Goal: Task Accomplishment & Management: Manage account settings

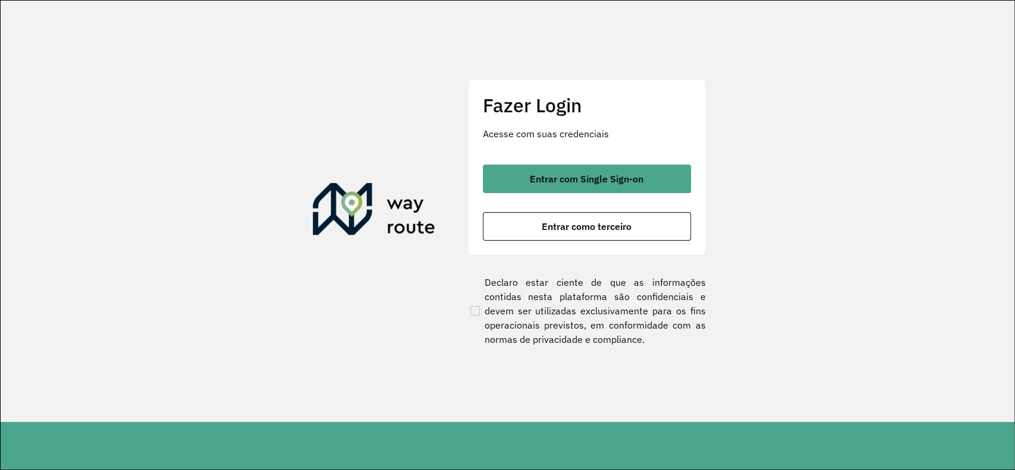
click at [624, 178] on span "Entrar com Single Sign-on" at bounding box center [587, 179] width 114 height 10
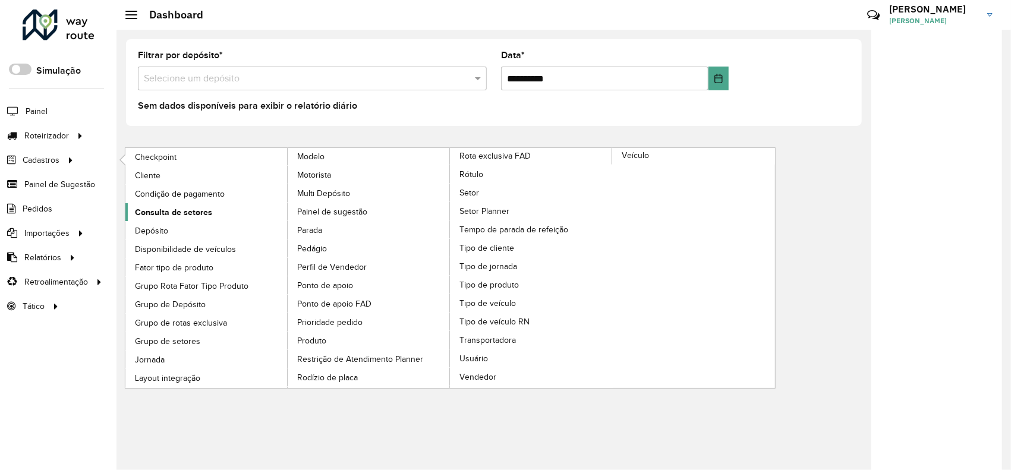
click at [185, 207] on span "Consulta de setores" at bounding box center [173, 212] width 77 height 12
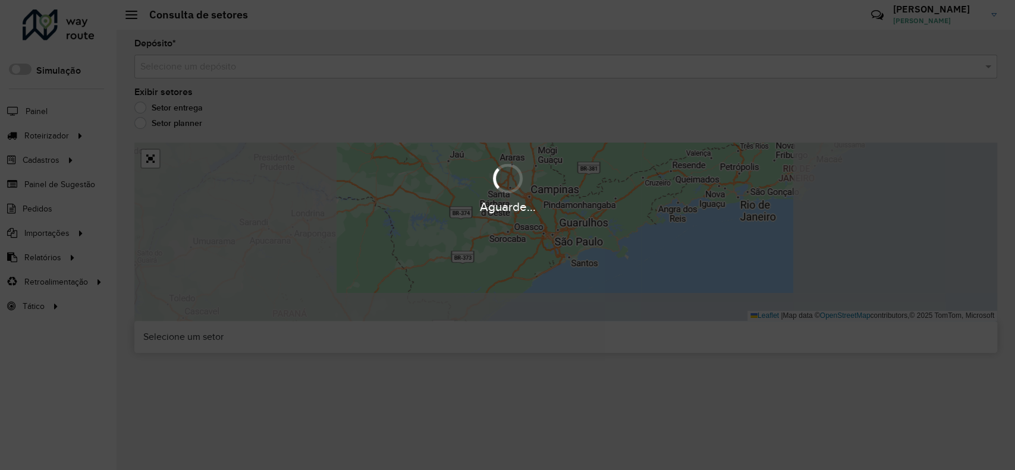
click at [212, 71] on div "Aguarde..." at bounding box center [507, 235] width 1015 height 470
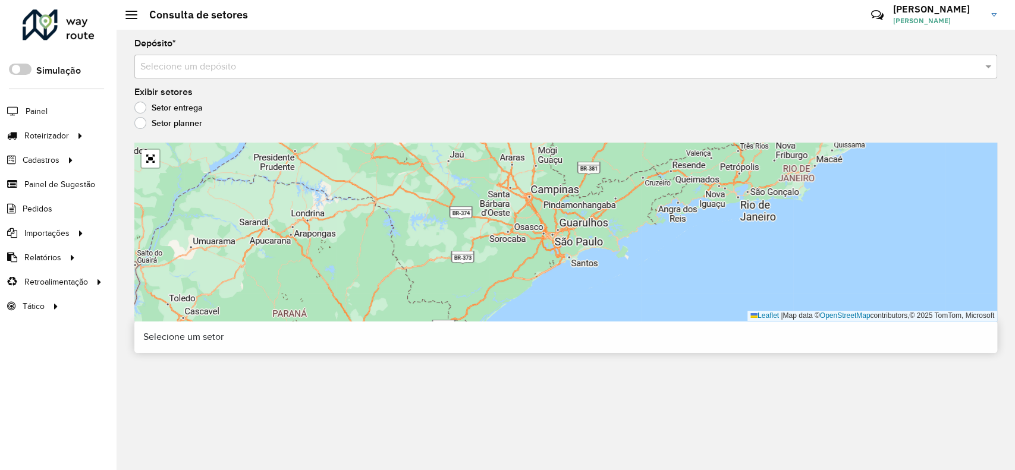
click at [203, 66] on input "text" at bounding box center [553, 67] width 827 height 14
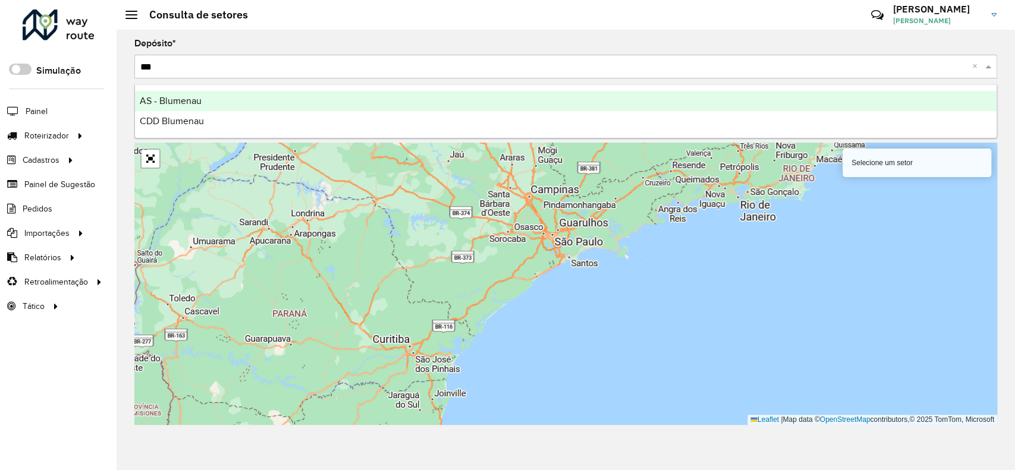
type input "****"
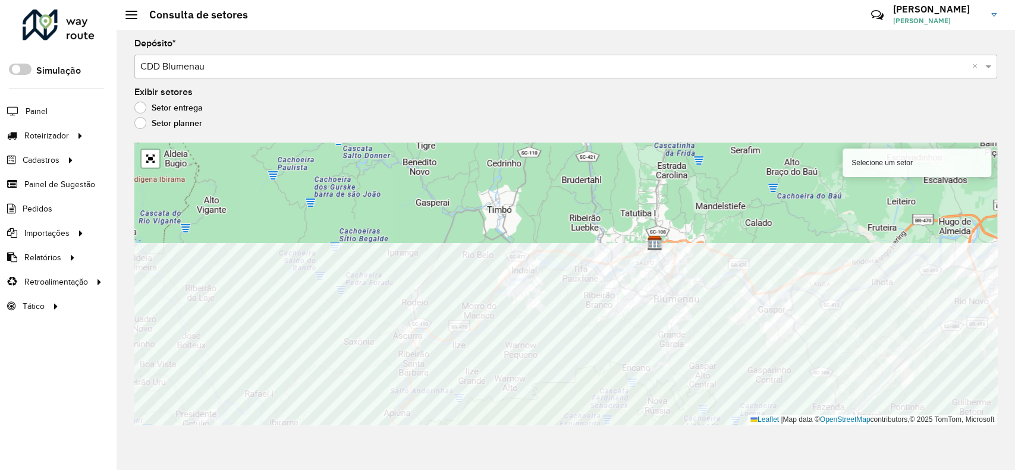
click at [532, 445] on div "Depósito * Selecione um depósito × CDD Blumenau × Exibir setores Setor entrega …" at bounding box center [566, 250] width 898 height 441
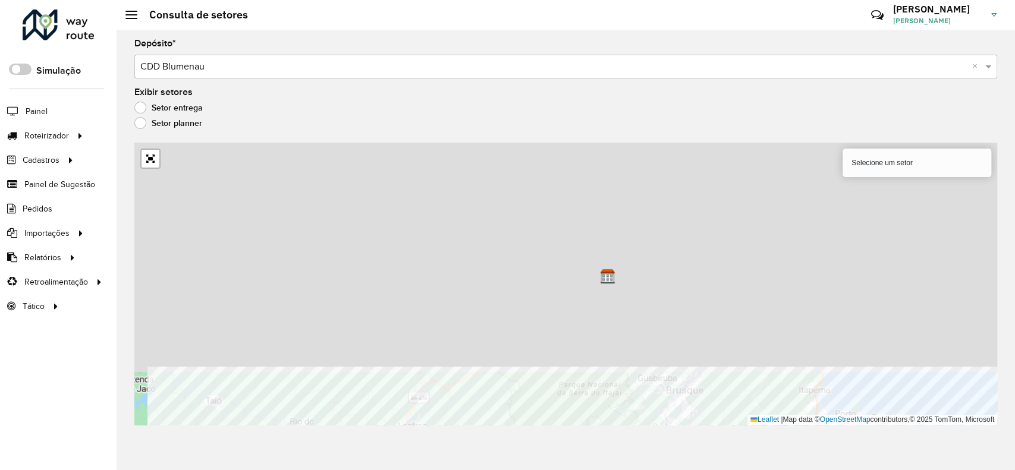
click at [679, 470] on html "Aguarde... Pop-up bloqueado! Seu navegador bloqueou automáticamente a abertura …" at bounding box center [507, 235] width 1015 height 470
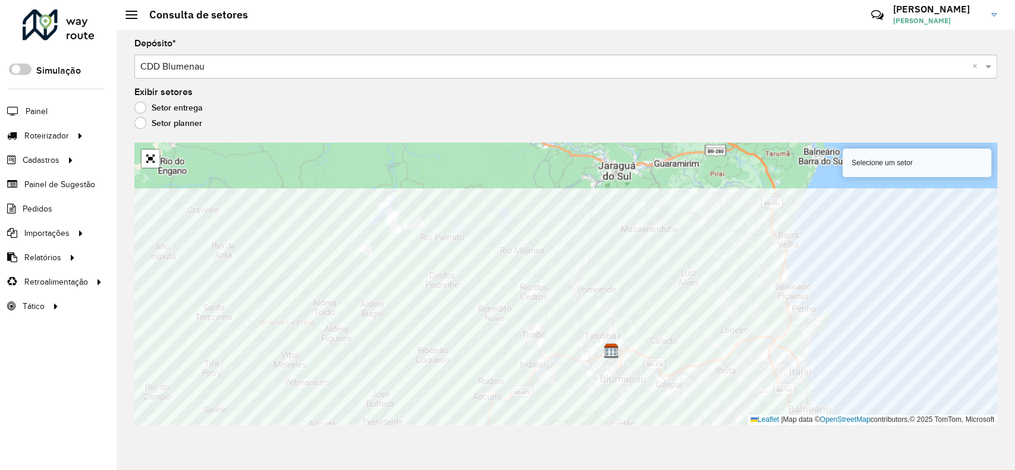
click at [616, 433] on div "Depósito * Selecione um depósito × CDD Blumenau × Exibir setores Setor entrega …" at bounding box center [566, 250] width 898 height 441
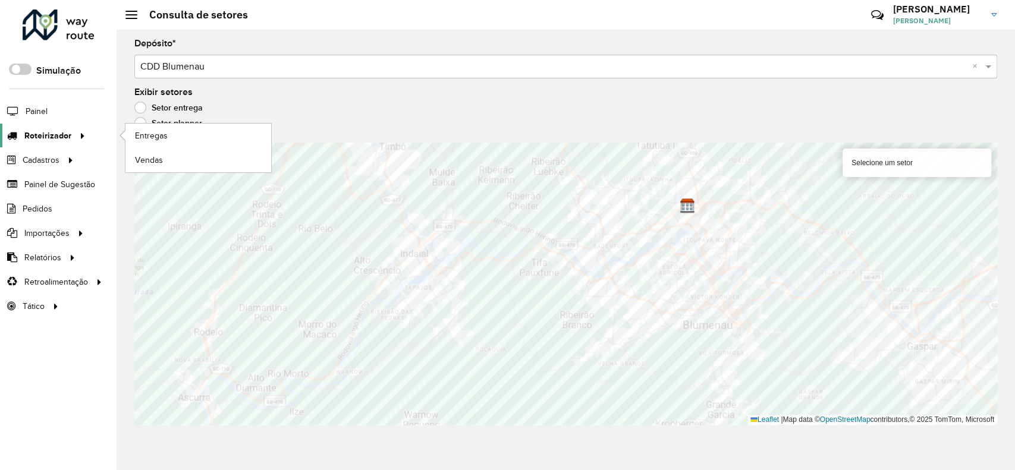
click at [48, 131] on span "Roteirizador" at bounding box center [47, 136] width 47 height 12
click at [185, 135] on link "Entregas" at bounding box center [198, 136] width 146 height 24
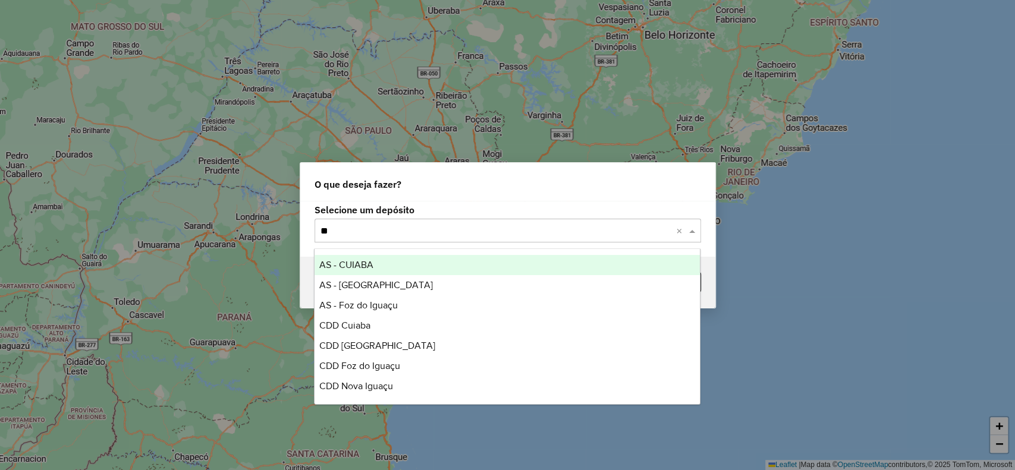
type input "*"
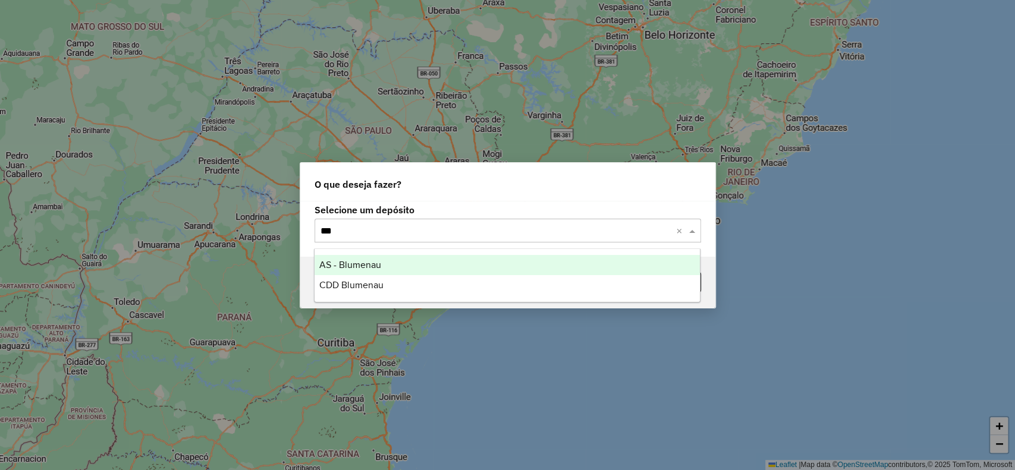
type input "****"
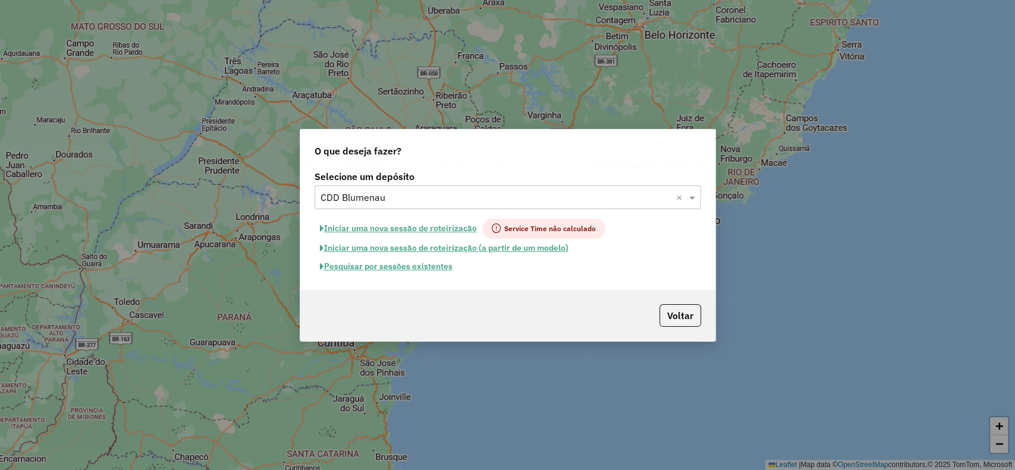
click at [426, 269] on button "Pesquisar por sessões existentes" at bounding box center [385, 266] width 143 height 18
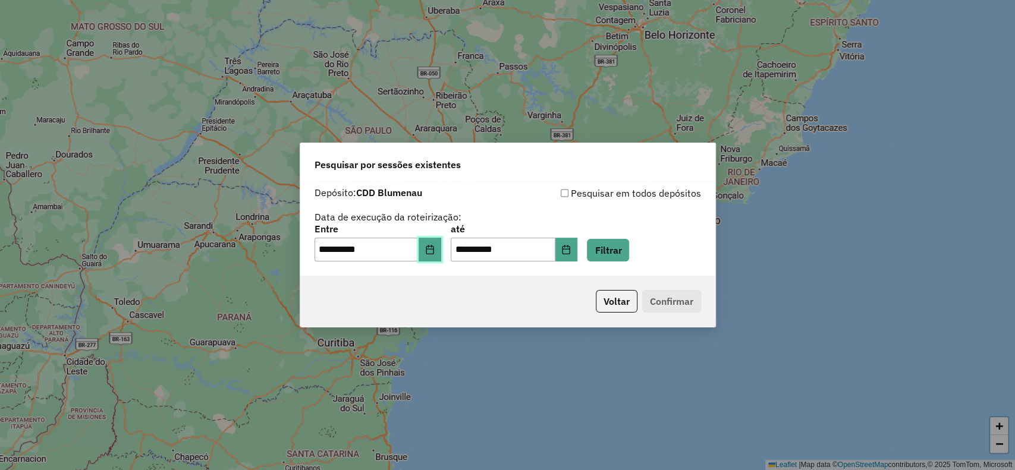
click at [435, 253] on icon "Choose Date" at bounding box center [430, 250] width 10 height 10
click at [619, 256] on button "Filtrar" at bounding box center [608, 250] width 42 height 23
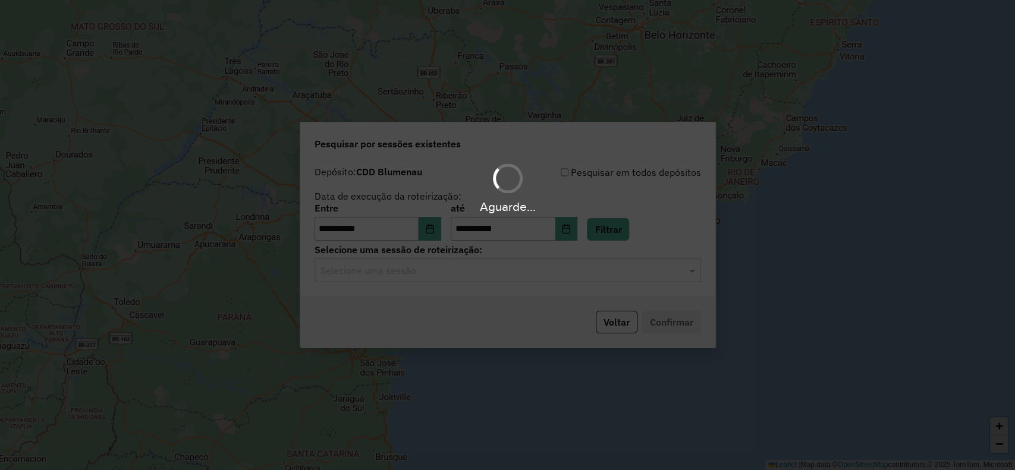
click at [360, 273] on div "Aguarde..." at bounding box center [507, 235] width 1015 height 470
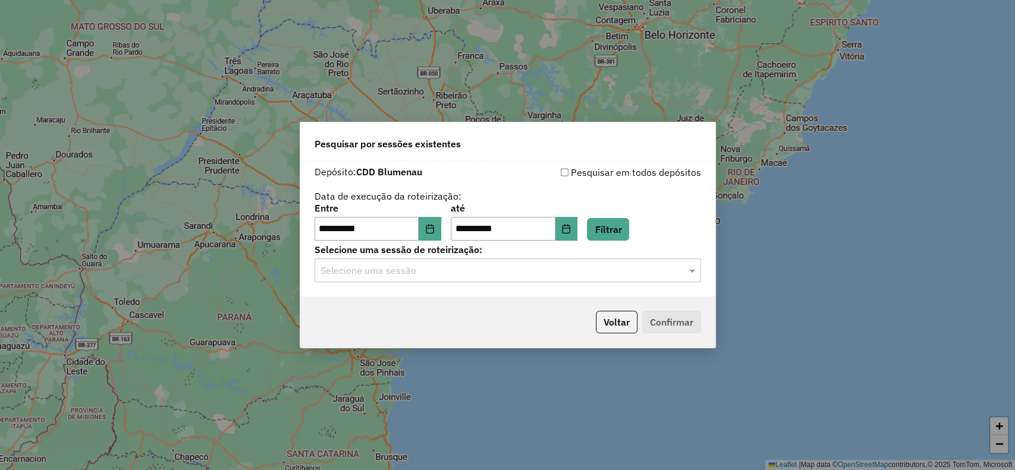
click at [394, 265] on input "text" at bounding box center [495, 271] width 351 height 14
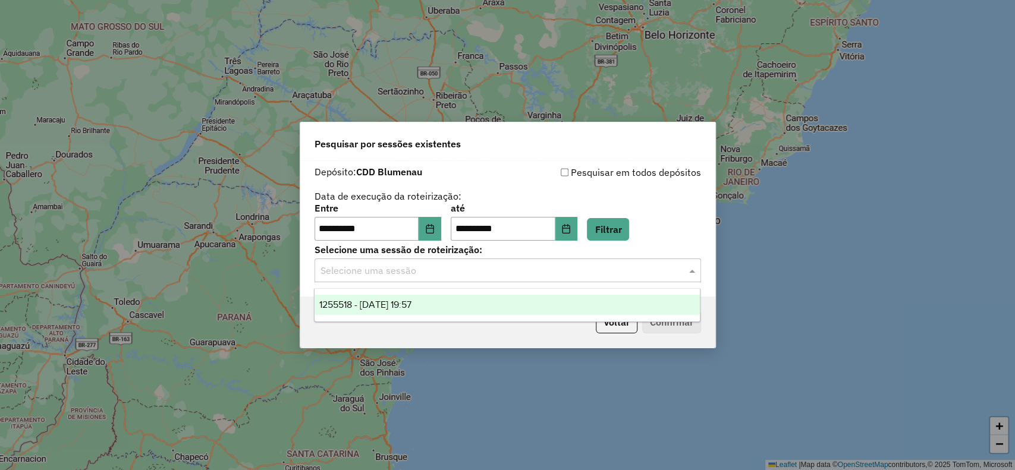
click at [411, 309] on span "1255518 - 29/08/2025 19:57" at bounding box center [365, 305] width 92 height 10
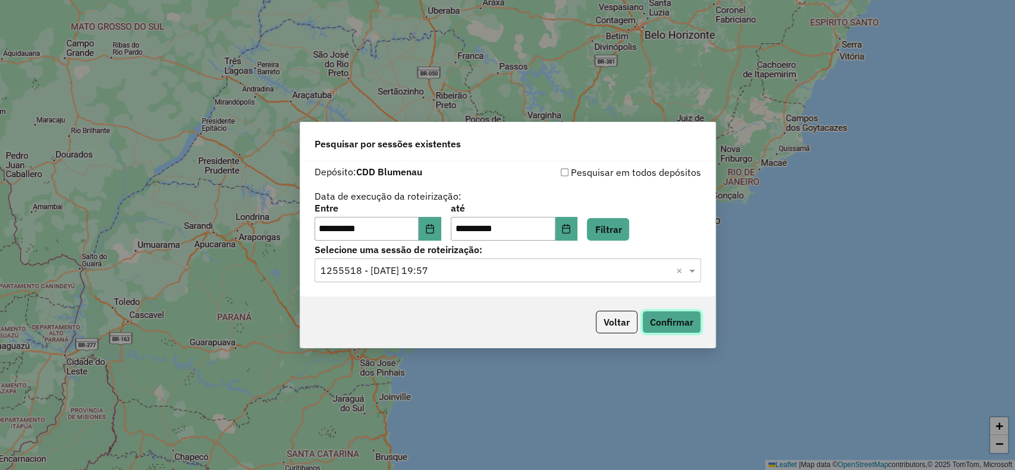
click at [680, 321] on button "Confirmar" at bounding box center [671, 322] width 59 height 23
click at [435, 222] on button "Choose Date" at bounding box center [430, 229] width 23 height 24
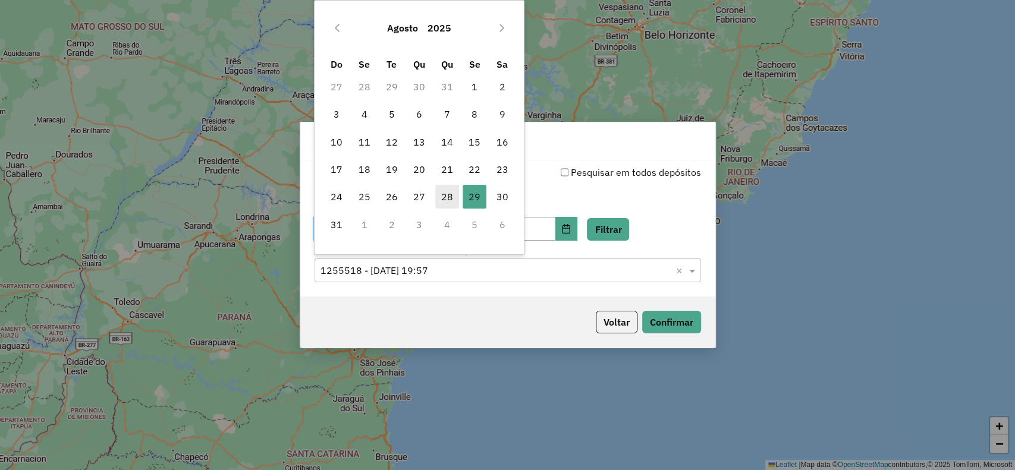
click at [449, 200] on span "28" at bounding box center [447, 197] width 24 height 24
type input "**********"
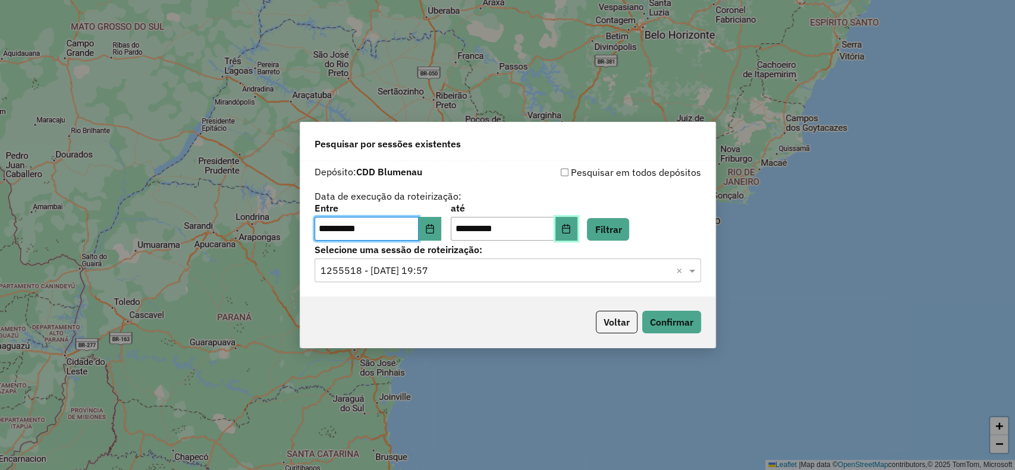
click at [570, 232] on icon "Choose Date" at bounding box center [566, 229] width 8 height 10
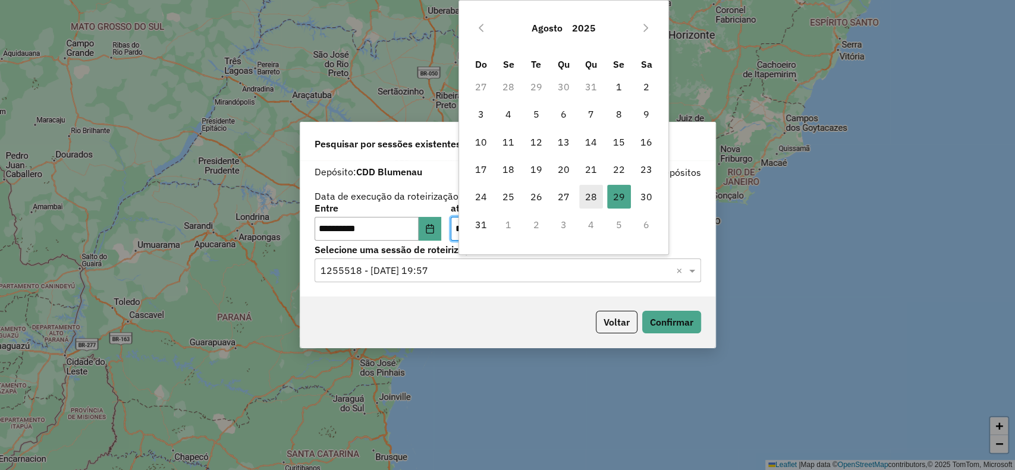
click at [590, 186] on span "28" at bounding box center [591, 197] width 24 height 24
type input "**********"
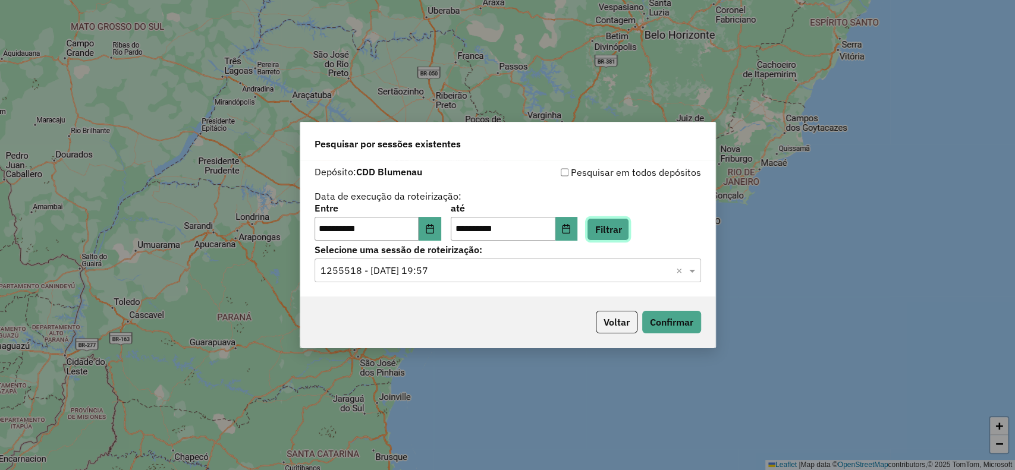
click at [629, 233] on button "Filtrar" at bounding box center [608, 229] width 42 height 23
click at [468, 265] on input "text" at bounding box center [495, 271] width 351 height 14
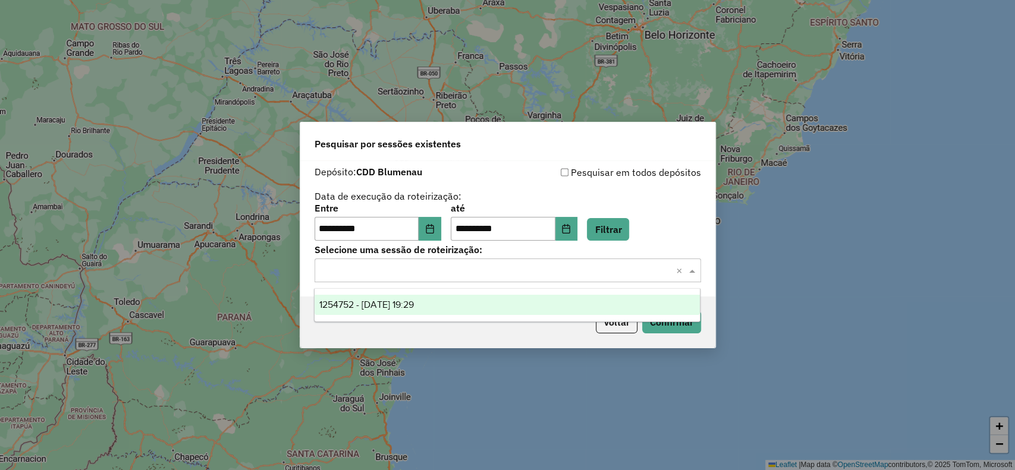
click at [452, 306] on div "1254752 - 28/08/2025 19:29" at bounding box center [506, 305] width 385 height 20
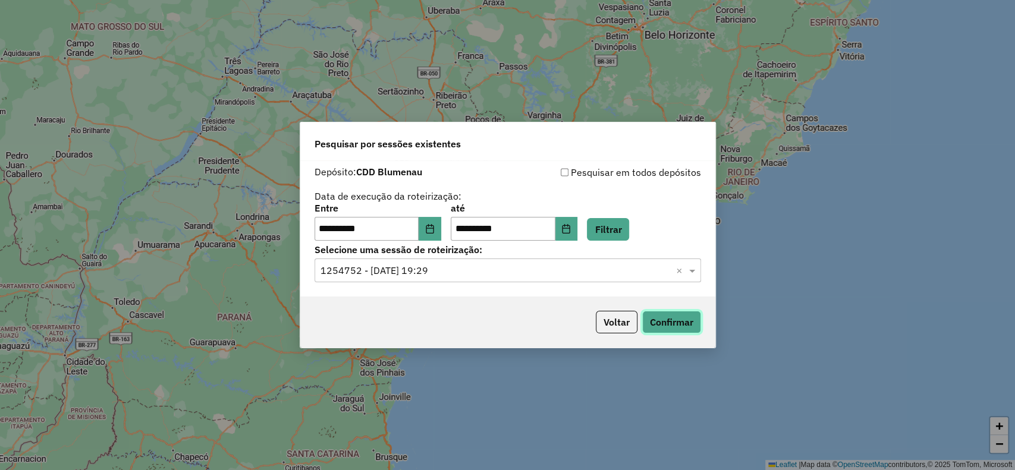
click at [668, 319] on button "Confirmar" at bounding box center [671, 322] width 59 height 23
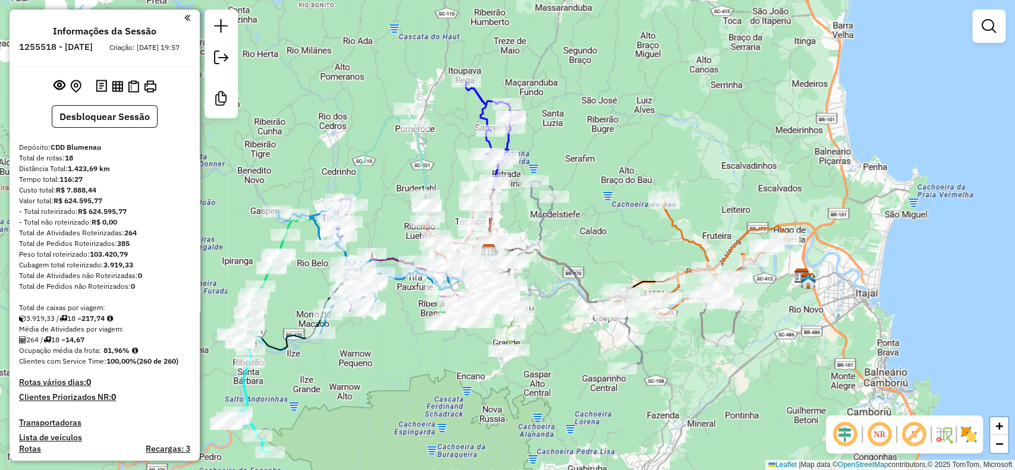
click at [417, 155] on icon at bounding box center [389, 191] width 191 height 165
select select "**********"
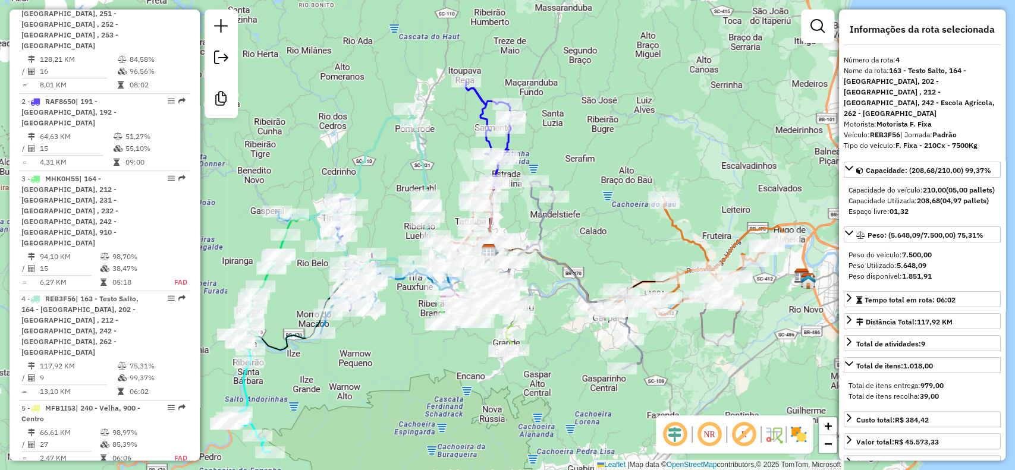
scroll to position [725, 0]
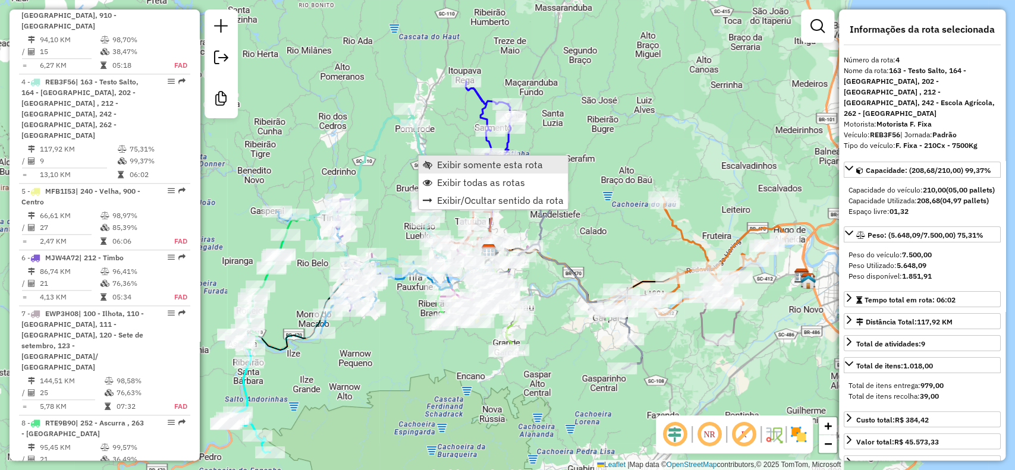
click at [448, 160] on span "Exibir somente esta rota" at bounding box center [490, 165] width 106 height 10
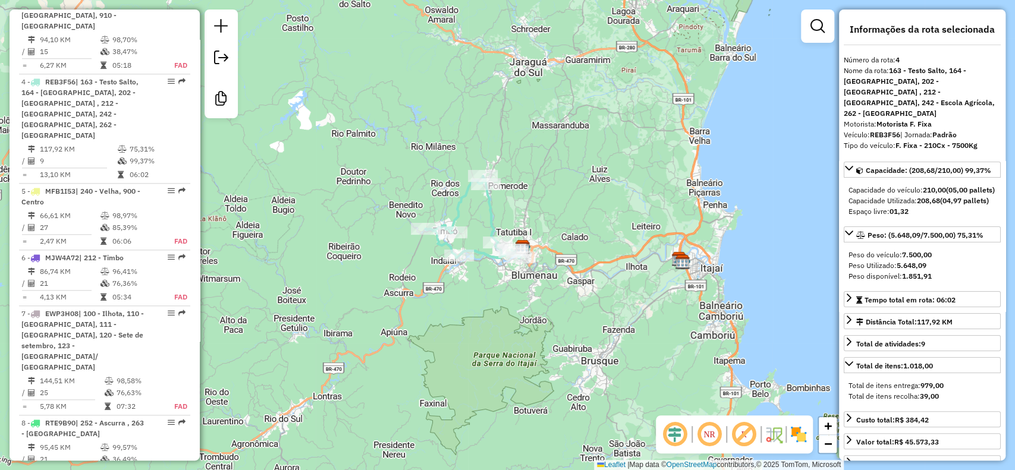
click at [806, 435] on img at bounding box center [798, 434] width 19 height 19
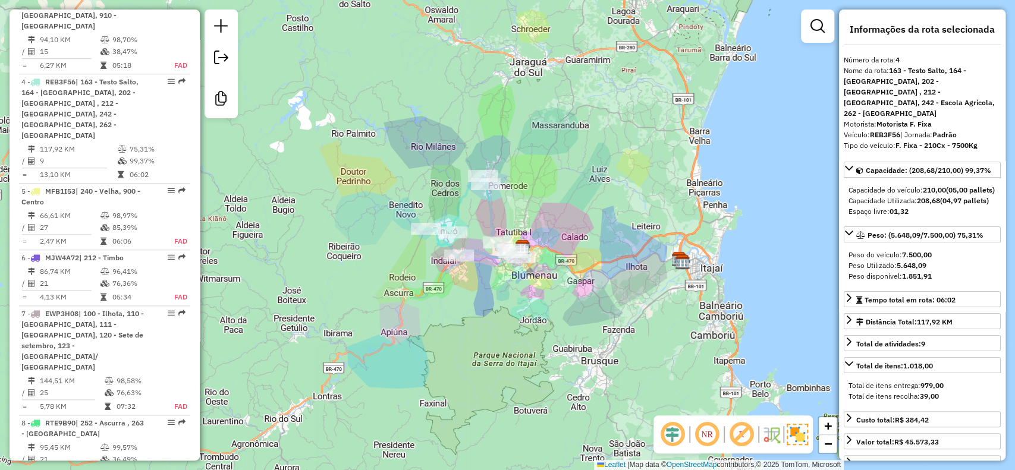
click at [747, 433] on em at bounding box center [741, 434] width 29 height 29
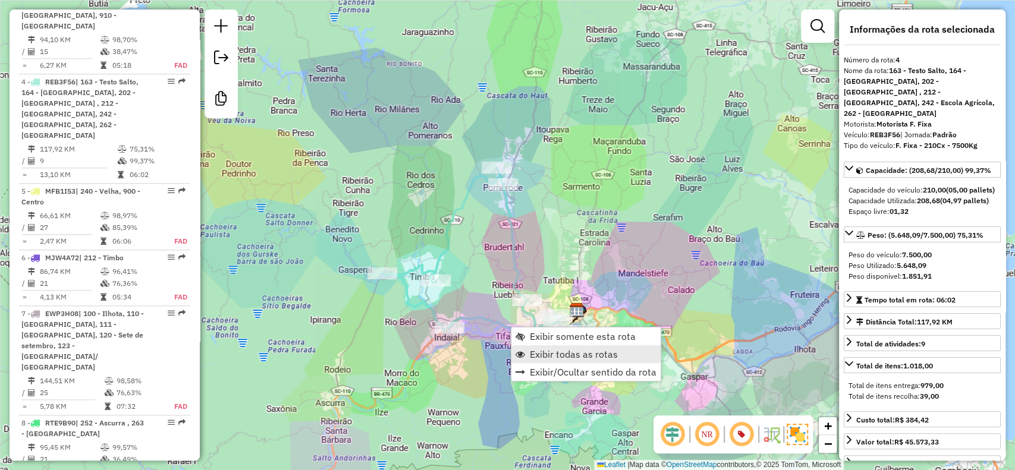
click at [584, 350] on span "Exibir todas as rotas" at bounding box center [574, 355] width 88 height 10
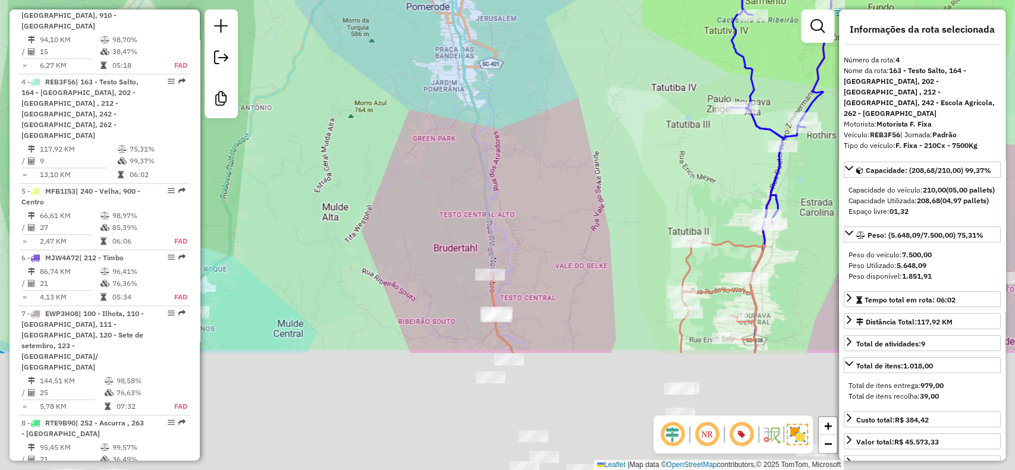
drag, startPoint x: 606, startPoint y: 268, endPoint x: 518, endPoint y: 34, distance: 249.4
click at [518, 34] on div "Janela de atendimento Grade de atendimento Capacidade Transportadoras Veículos …" at bounding box center [507, 235] width 1015 height 470
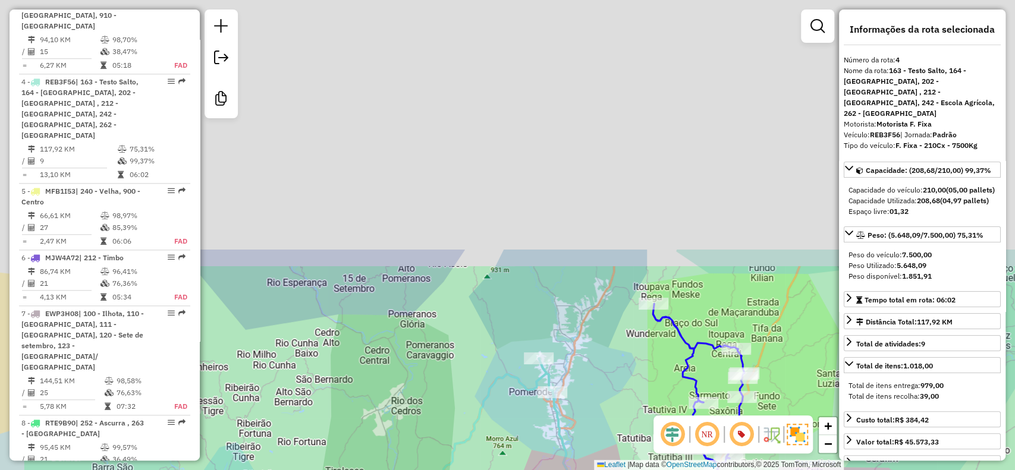
drag, startPoint x: 502, startPoint y: 107, endPoint x: 587, endPoint y: 424, distance: 328.1
click at [587, 424] on div "Janela de atendimento Grade de atendimento Capacidade Transportadoras Veículos …" at bounding box center [507, 235] width 1015 height 470
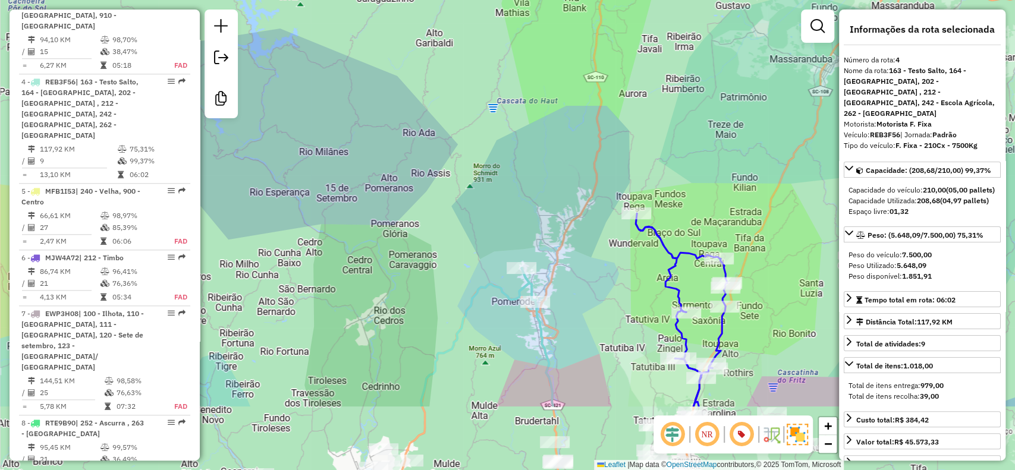
drag, startPoint x: 574, startPoint y: 356, endPoint x: 555, endPoint y: 235, distance: 122.1
click at [555, 235] on div "Janela de atendimento Grade de atendimento Capacidade Transportadoras Veículos …" at bounding box center [507, 235] width 1015 height 470
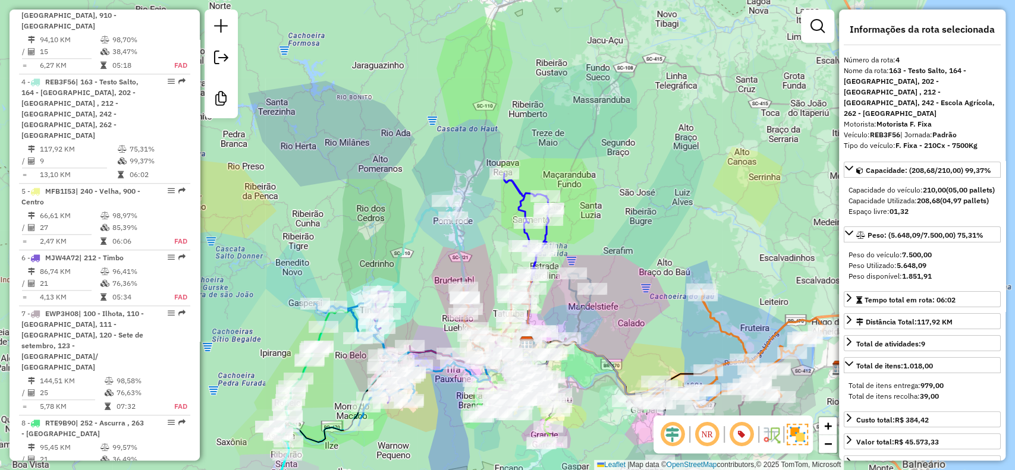
drag, startPoint x: 405, startPoint y: 316, endPoint x: 415, endPoint y: 301, distance: 18.0
click at [415, 301] on div "Janela de atendimento Grade de atendimento Capacidade Transportadoras Veículos …" at bounding box center [507, 235] width 1015 height 470
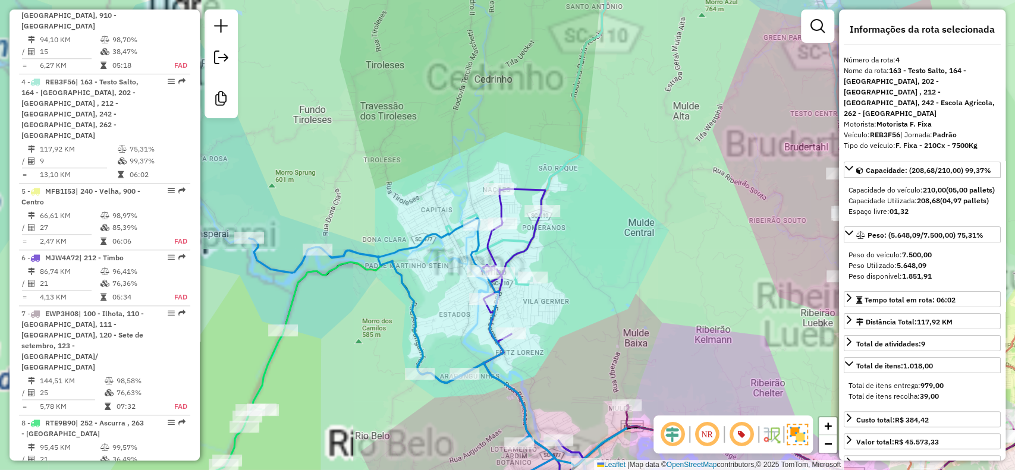
click at [511, 253] on icon at bounding box center [571, 353] width 180 height 328
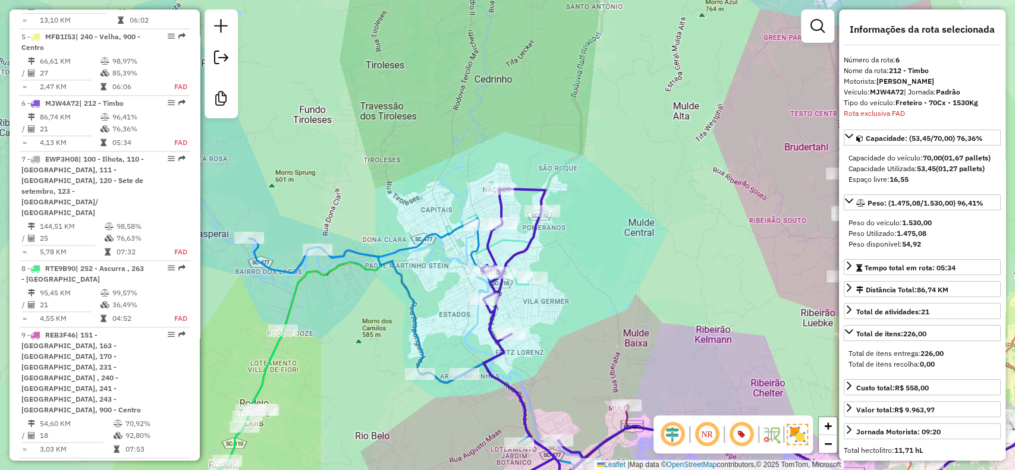
scroll to position [880, 0]
click at [542, 217] on div at bounding box center [542, 211] width 36 height 12
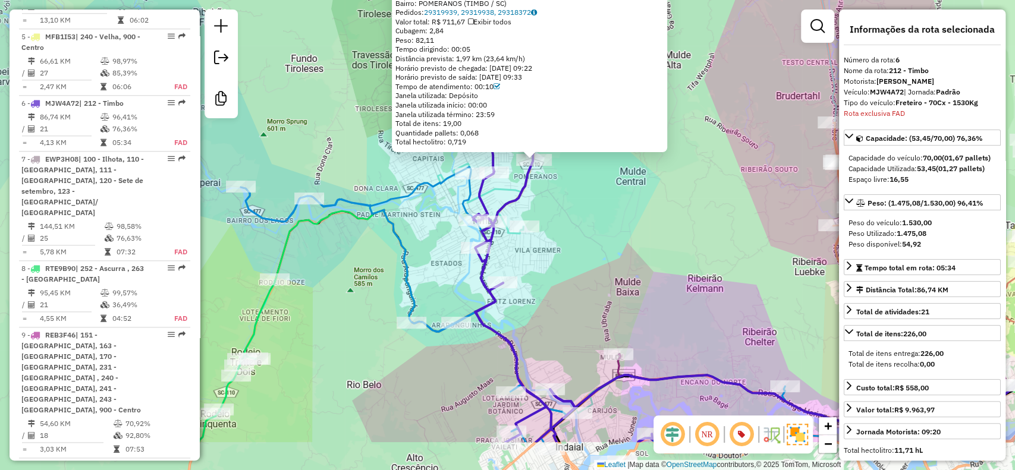
drag, startPoint x: 578, startPoint y: 324, endPoint x: 600, endPoint y: 234, distance: 93.1
click at [600, 235] on div "92808585 - MERCADO PARADA CERTA Tipo de cliente: 9 - Difícil Acesso (D) Endereç…" at bounding box center [507, 235] width 1015 height 470
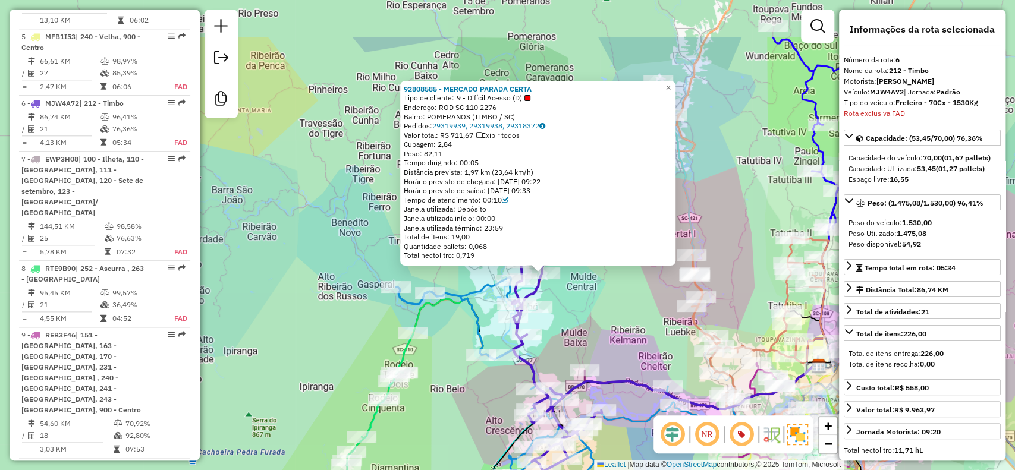
drag, startPoint x: 590, startPoint y: 246, endPoint x: 568, endPoint y: 331, distance: 87.2
click at [568, 331] on div "92808585 - MERCADO PARADA CERTA Tipo de cliente: 9 - Difícil Acesso (D) Endereç…" at bounding box center [507, 235] width 1015 height 470
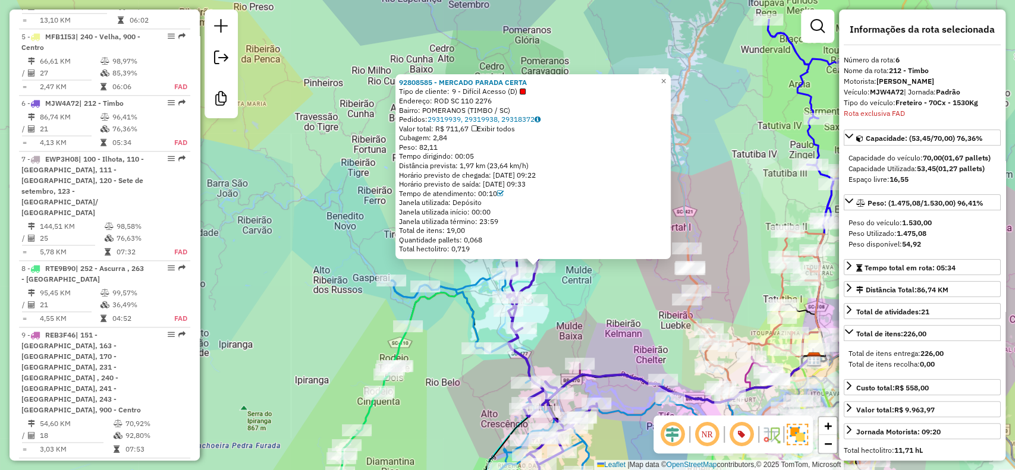
drag, startPoint x: 568, startPoint y: 331, endPoint x: 563, endPoint y: 324, distance: 8.1
click at [563, 324] on div "92808585 - MERCADO PARADA CERTA Tipo de cliente: 9 - Difícil Acesso (D) Endereç…" at bounding box center [507, 235] width 1015 height 470
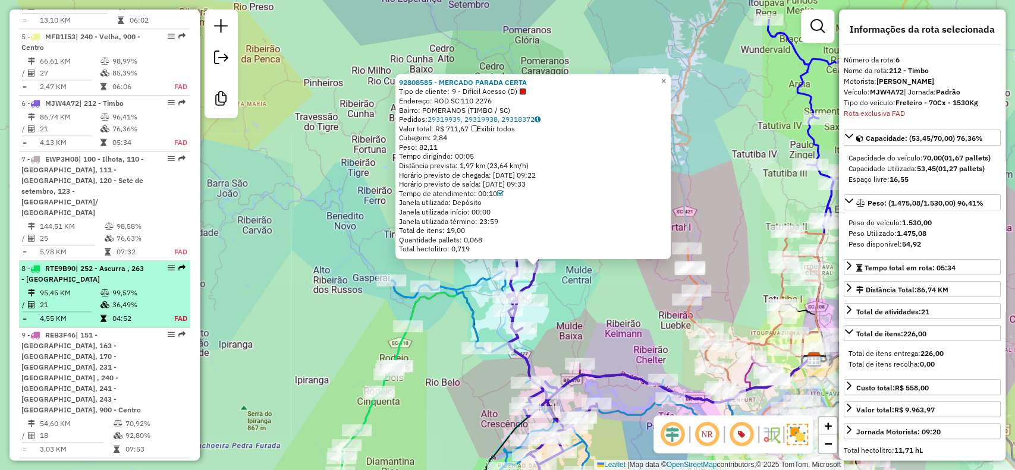
click at [51, 287] on td "95,45 KM" at bounding box center [69, 293] width 61 height 12
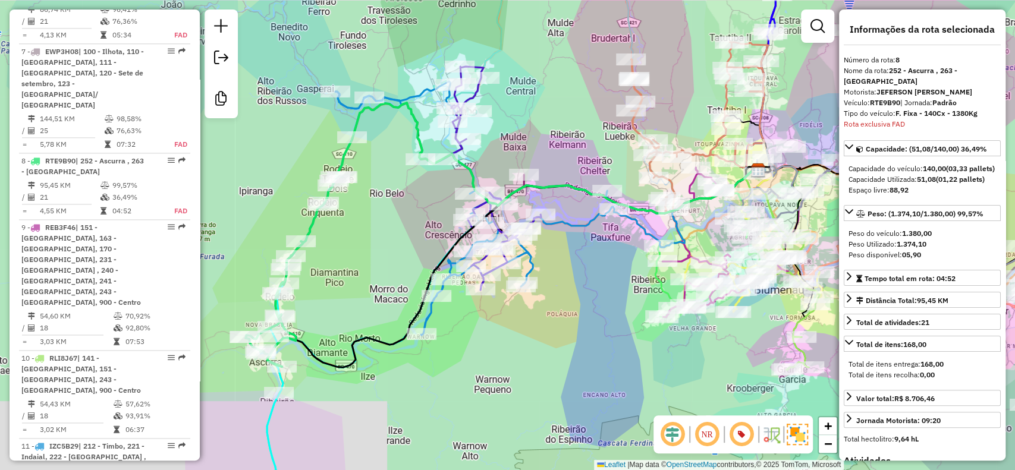
scroll to position [1023, 0]
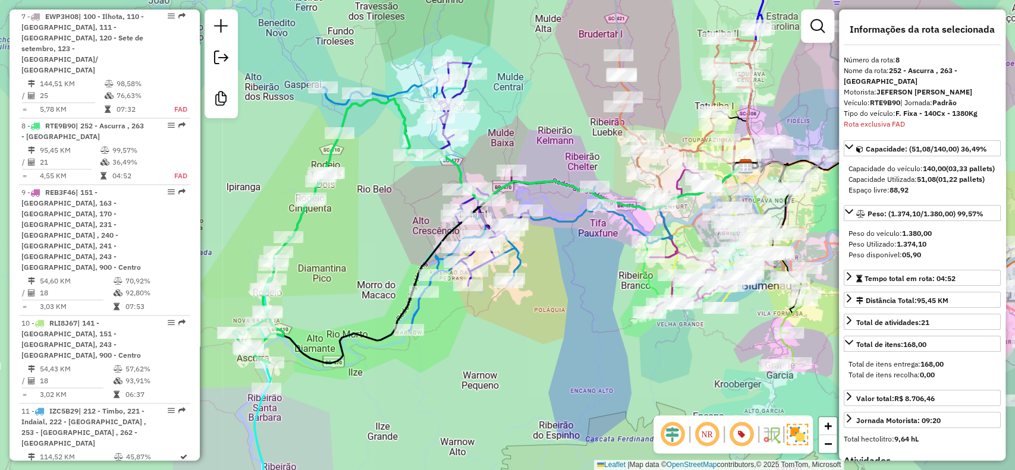
click at [668, 404] on div "Janela de atendimento Grade de atendimento Capacidade Transportadoras Veículos …" at bounding box center [507, 235] width 1015 height 470
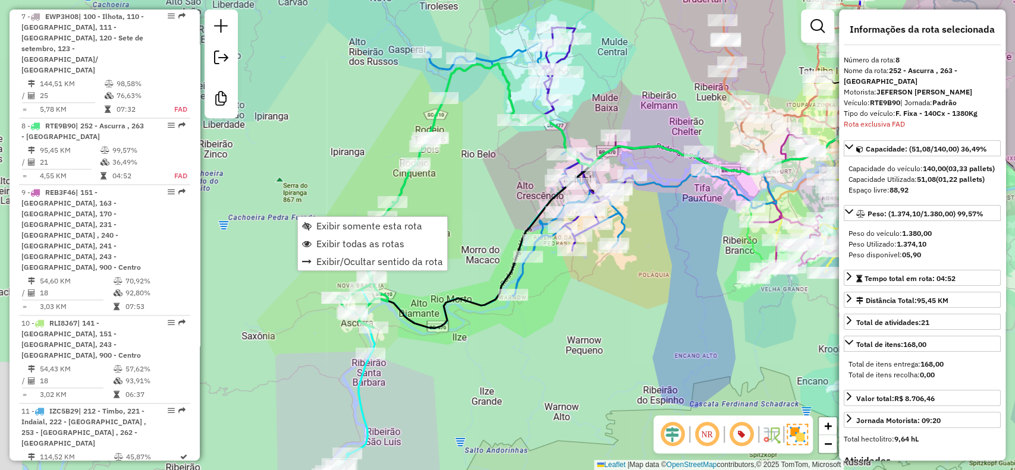
drag, startPoint x: 315, startPoint y: 307, endPoint x: 419, endPoint y: 272, distance: 109.8
click at [419, 272] on div "Janela de atendimento Grade de atendimento Capacidade Transportadoras Veículos …" at bounding box center [507, 235] width 1015 height 470
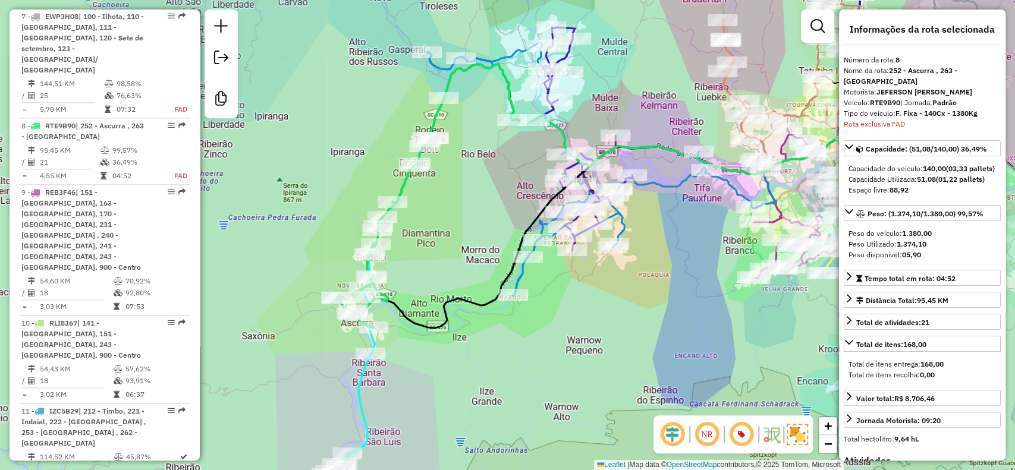
click at [404, 184] on icon at bounding box center [385, 232] width 97 height 192
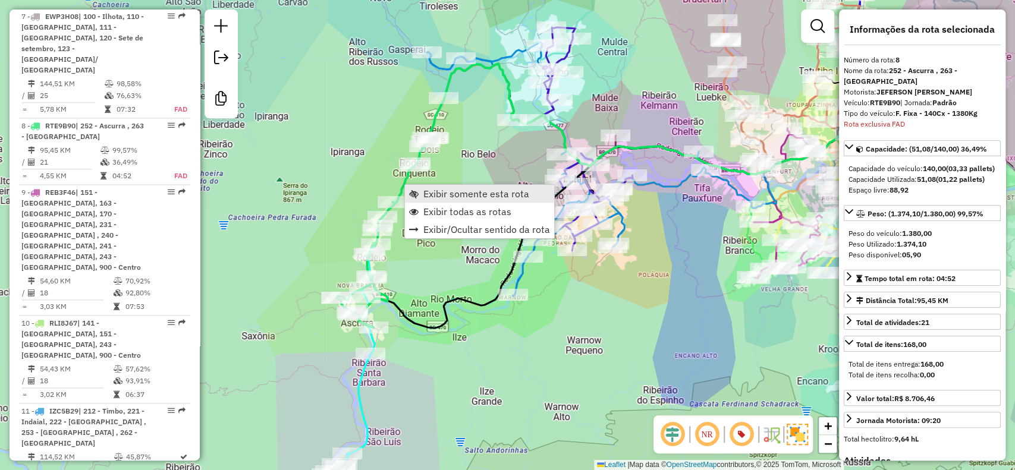
click at [426, 194] on span "Exibir somente esta rota" at bounding box center [476, 194] width 106 height 10
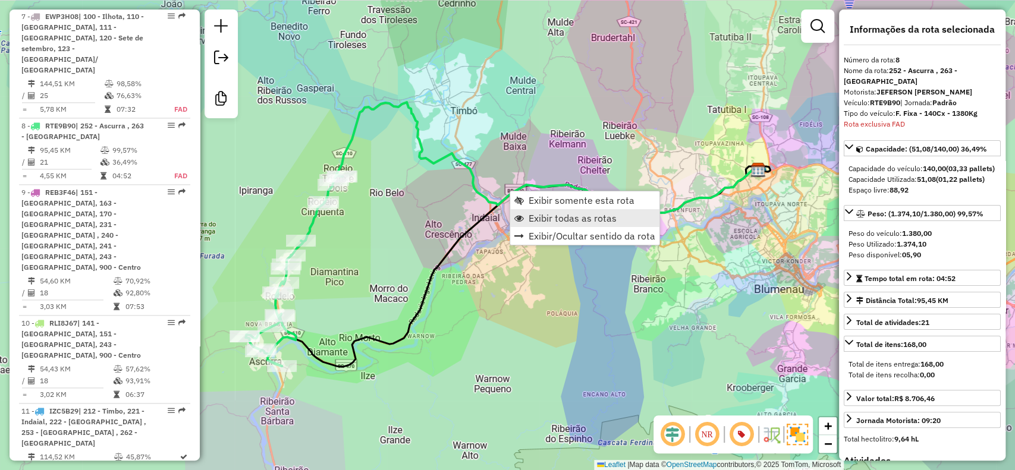
click at [558, 221] on span "Exibir todas as rotas" at bounding box center [573, 218] width 88 height 10
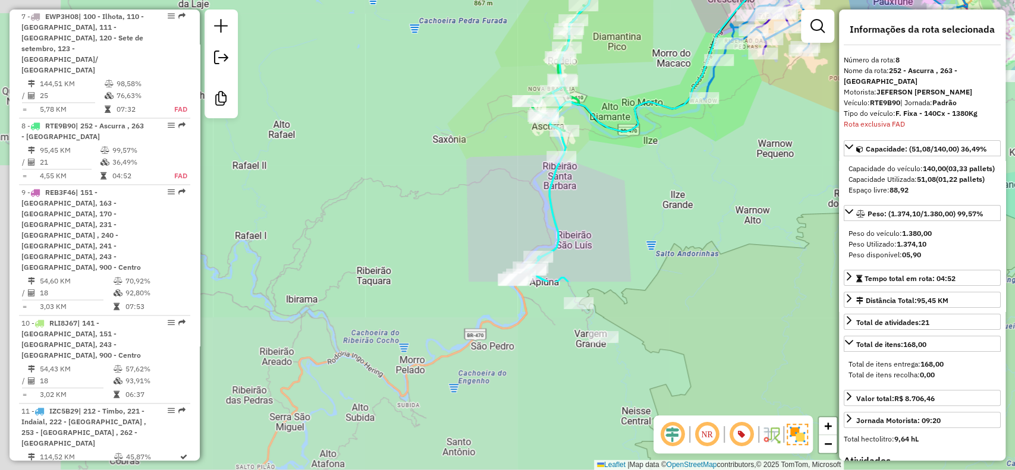
drag, startPoint x: 436, startPoint y: 373, endPoint x: 718, endPoint y: 138, distance: 367.6
click at [718, 138] on div "Janela de atendimento Grade de atendimento Capacidade Transportadoras Veículos …" at bounding box center [507, 235] width 1015 height 470
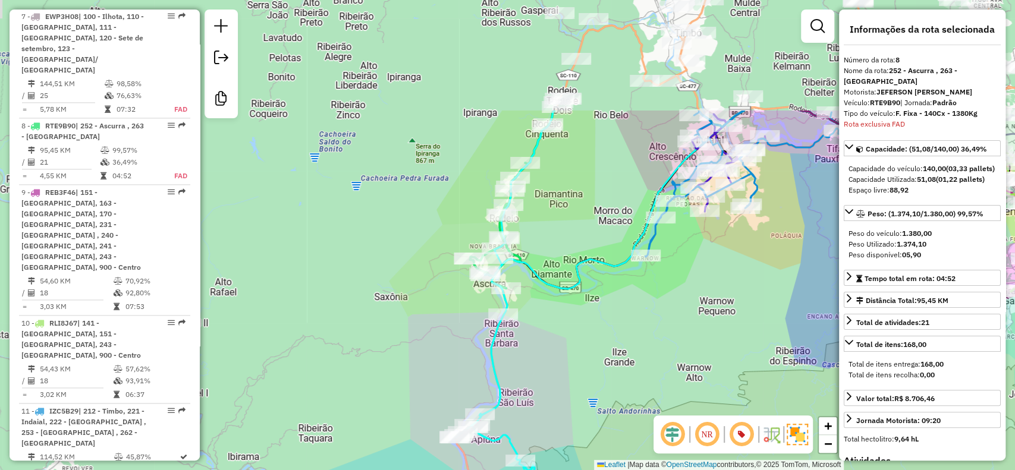
drag, startPoint x: 649, startPoint y: 118, endPoint x: 660, endPoint y: 436, distance: 318.3
click at [660, 436] on hb-router-mapa "Informações da Sessão 1255518 - 29/08/2025 Criação: 28/08/2025 19:57 Desbloquea…" at bounding box center [507, 235] width 1015 height 470
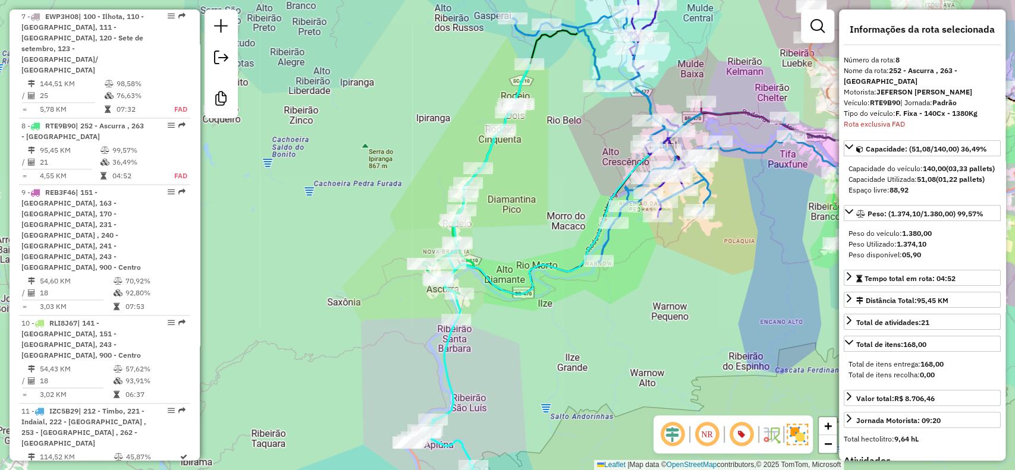
drag, startPoint x: 552, startPoint y: 330, endPoint x: 407, endPoint y: 360, distance: 148.2
click at [407, 360] on div "Janela de atendimento Grade de atendimento Capacidade Transportadoras Veículos …" at bounding box center [507, 235] width 1015 height 470
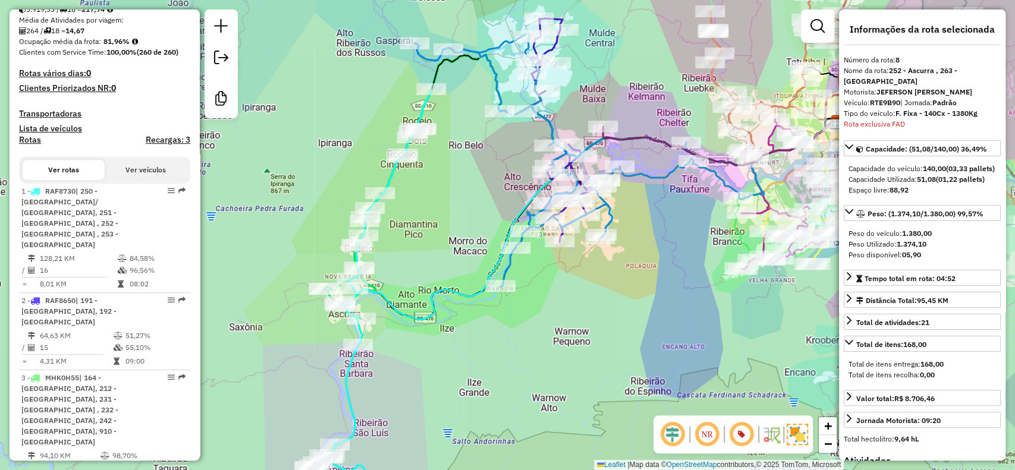
scroll to position [0, 0]
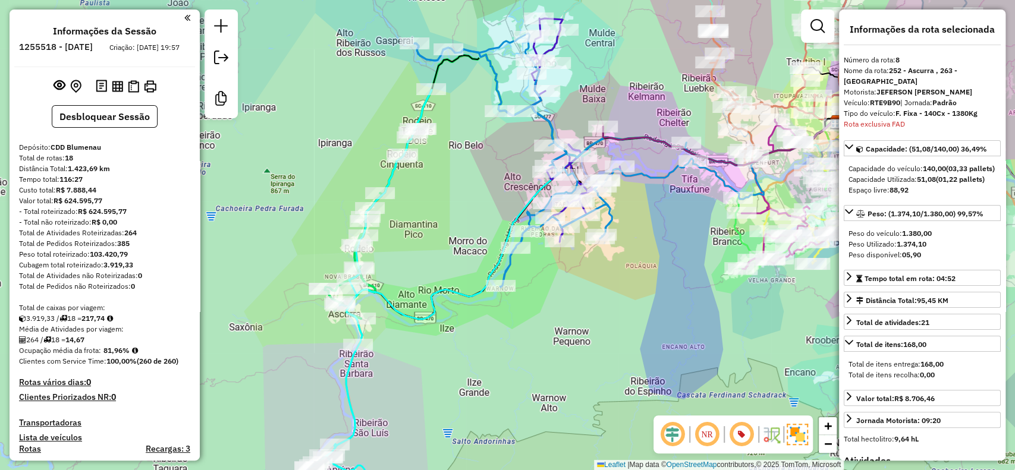
click at [578, 332] on div "Janela de atendimento Grade de atendimento Capacidade Transportadoras Veículos …" at bounding box center [507, 235] width 1015 height 470
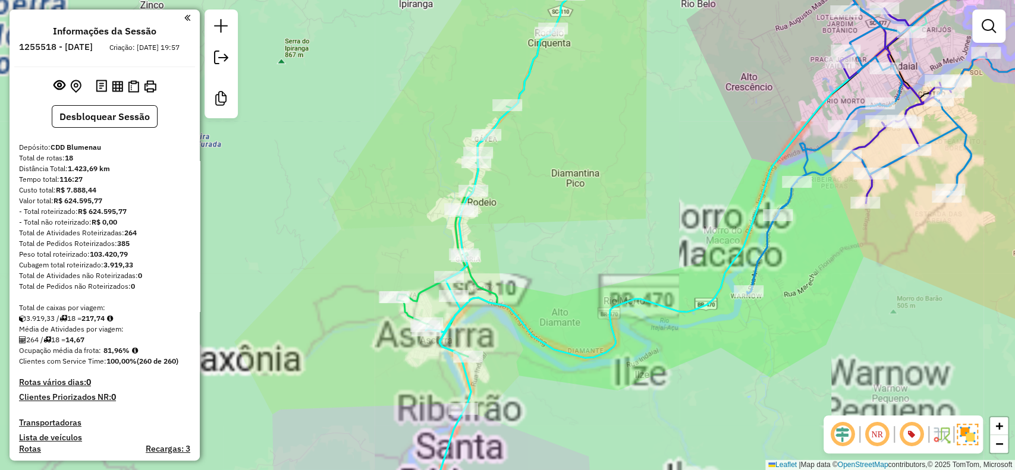
click at [476, 281] on icon at bounding box center [493, 164] width 193 height 383
select select "**********"
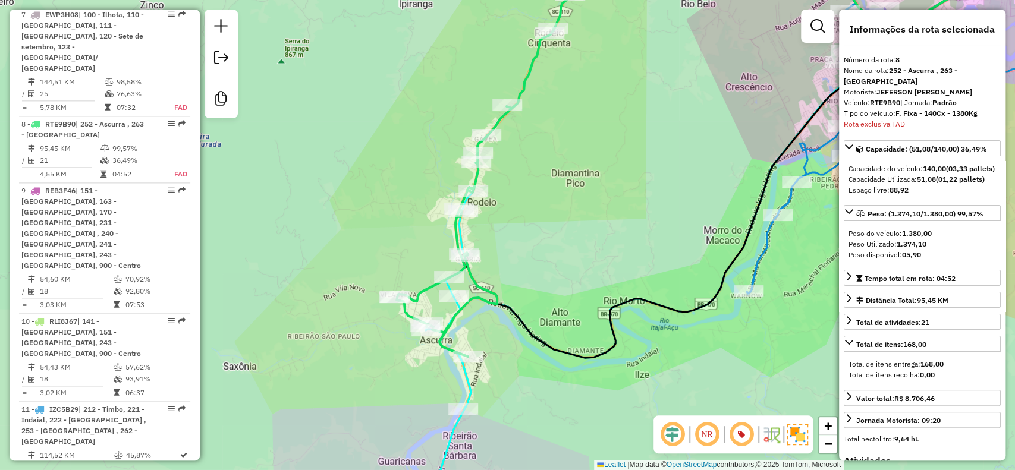
scroll to position [1023, 0]
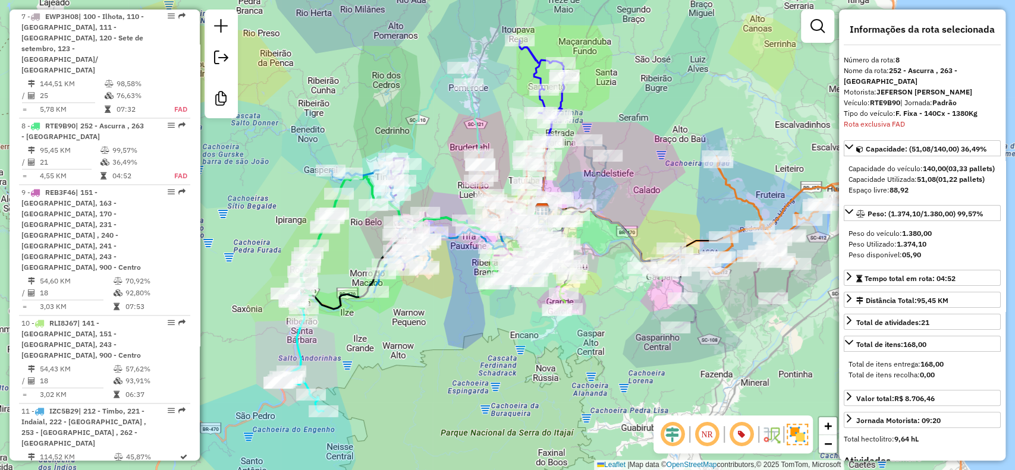
drag, startPoint x: 489, startPoint y: 380, endPoint x: 563, endPoint y: 382, distance: 73.7
click at [563, 382] on div "Janela de atendimento Grade de atendimento Capacidade Transportadoras Veículos …" at bounding box center [507, 235] width 1015 height 470
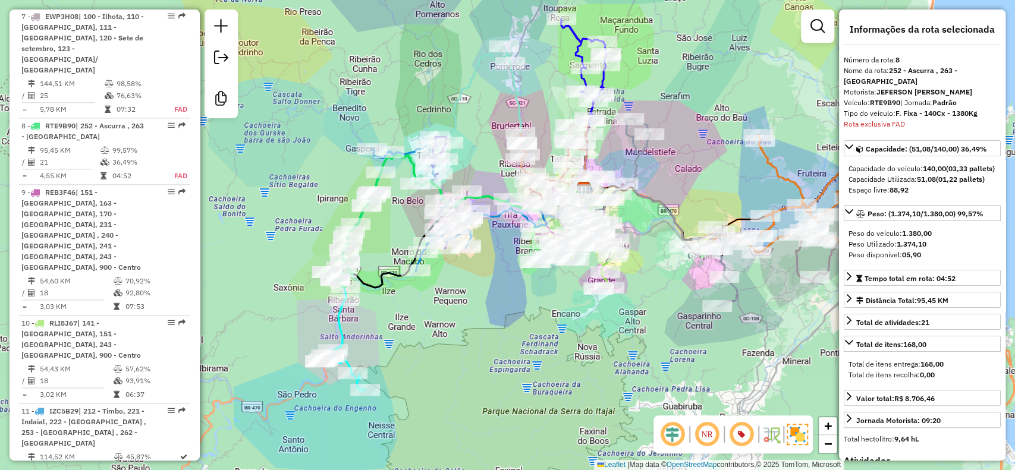
drag, startPoint x: 385, startPoint y: 379, endPoint x: 427, endPoint y: 358, distance: 46.8
click at [427, 358] on div "Janela de atendimento Grade de atendimento Capacidade Transportadoras Veículos …" at bounding box center [507, 235] width 1015 height 470
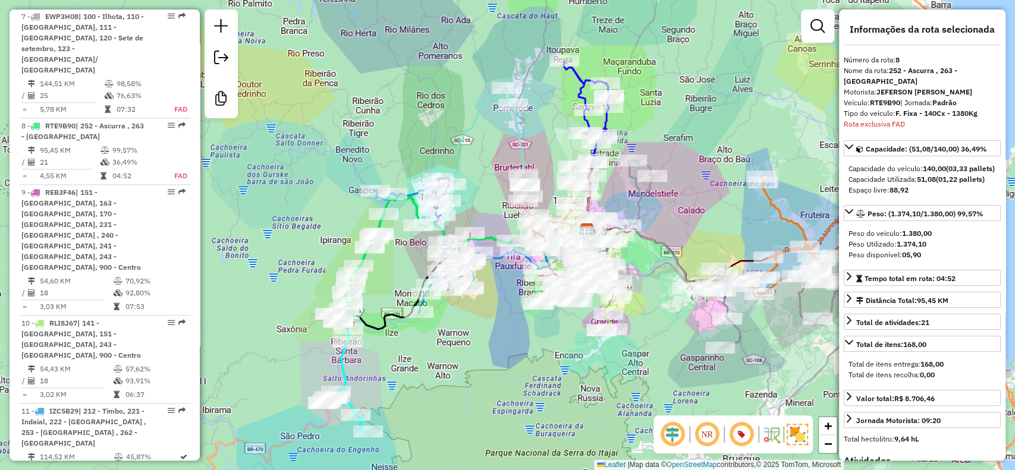
drag, startPoint x: 404, startPoint y: 351, endPoint x: 409, endPoint y: 392, distance: 41.9
click at [409, 392] on div "Janela de atendimento Grade de atendimento Capacidade Transportadoras Veículos …" at bounding box center [507, 235] width 1015 height 470
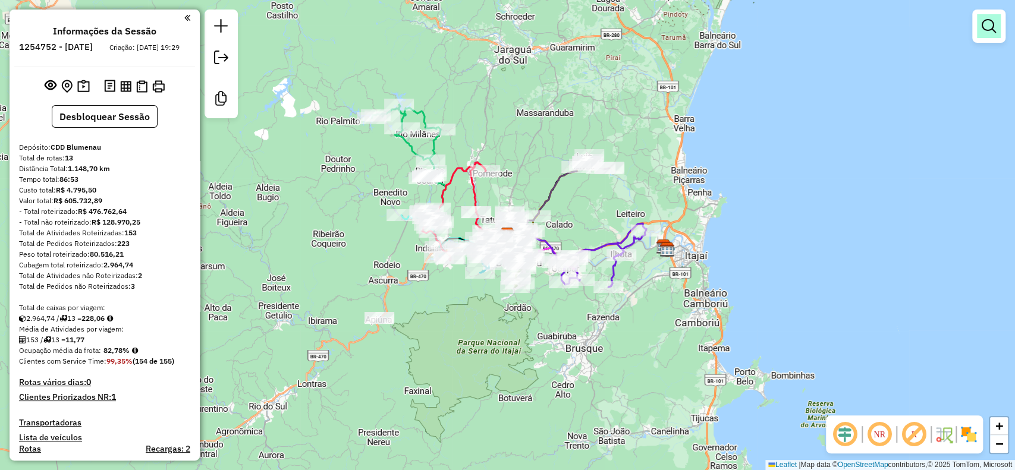
click at [984, 14] on link at bounding box center [989, 26] width 24 height 24
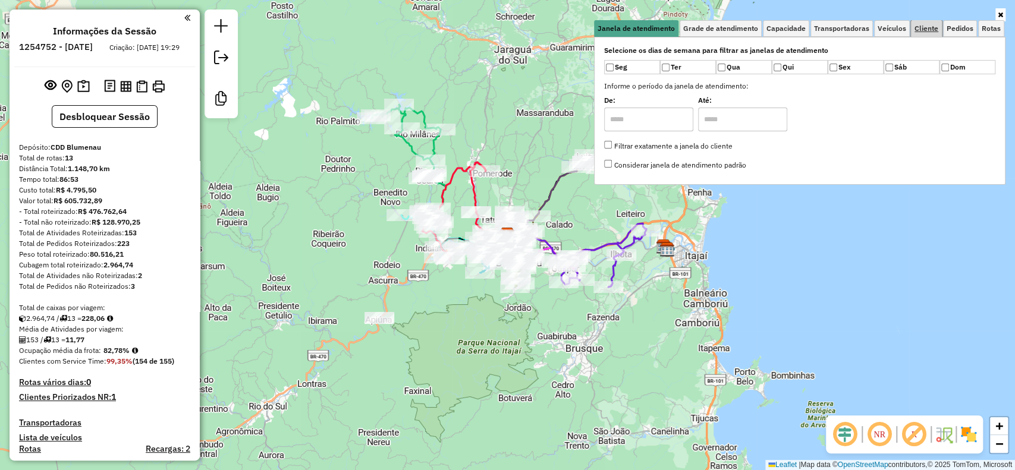
click at [936, 33] on link "Cliente" at bounding box center [926, 28] width 31 height 17
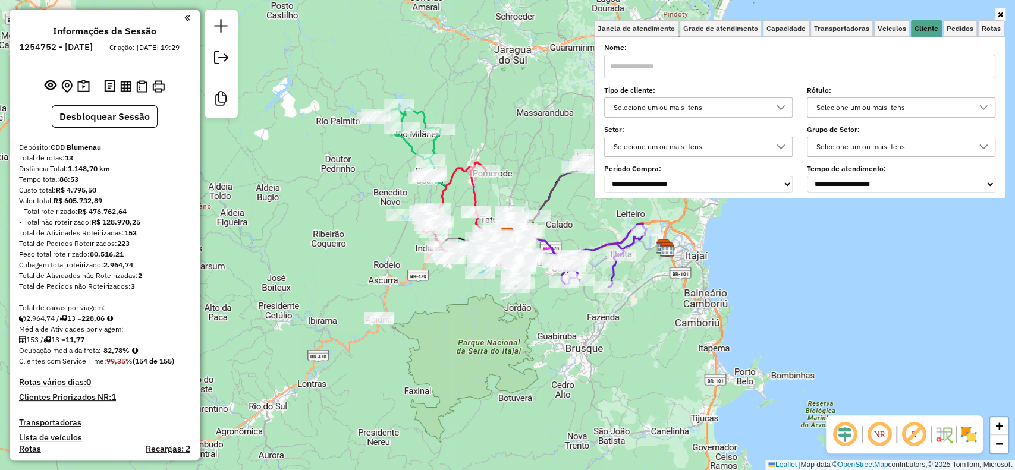
click at [704, 100] on div "Selecione um ou mais itens" at bounding box center [689, 107] width 160 height 19
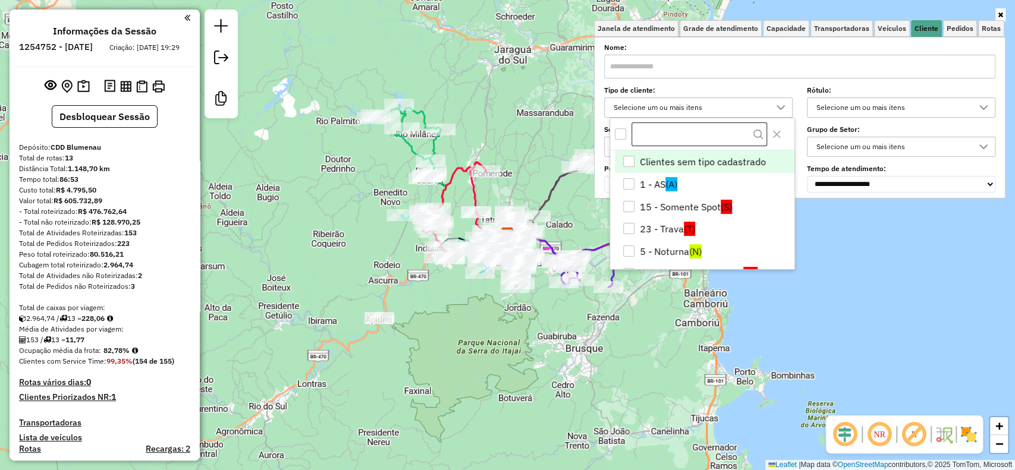
scroll to position [7, 42]
click at [700, 212] on li "15 - Somente Spot (S)" at bounding box center [705, 207] width 180 height 23
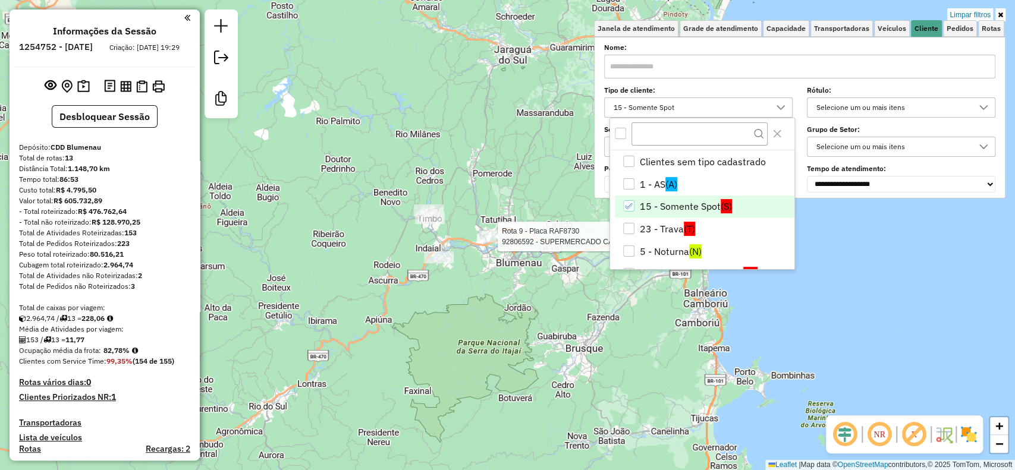
click at [500, 247] on div "Rota 9 - Placa RAF8730 92806592 - SUPERMERCADO CAMPEST Limpar filtros Janela de…" at bounding box center [507, 235] width 1015 height 470
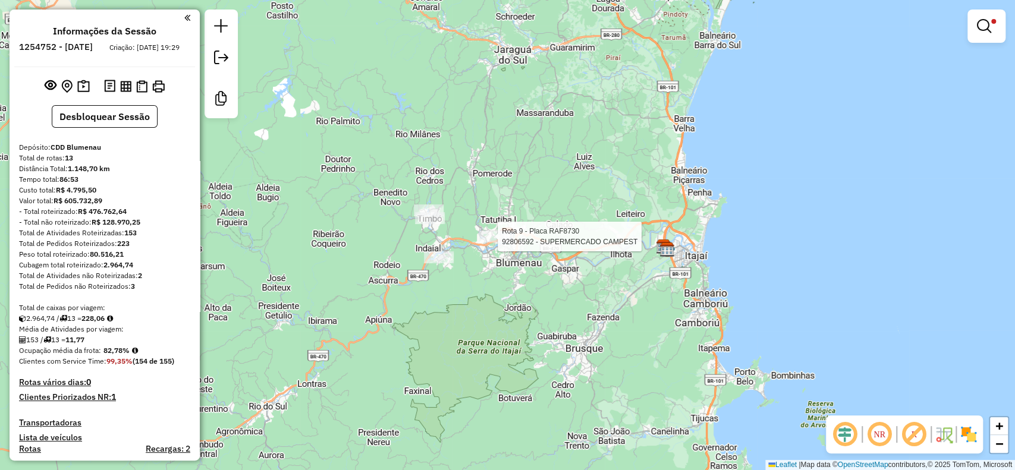
select select "**********"
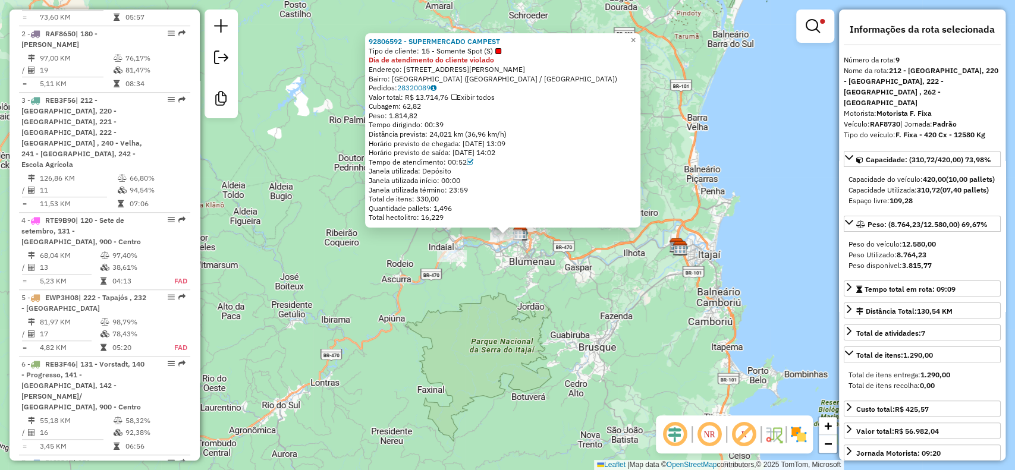
scroll to position [1068, 0]
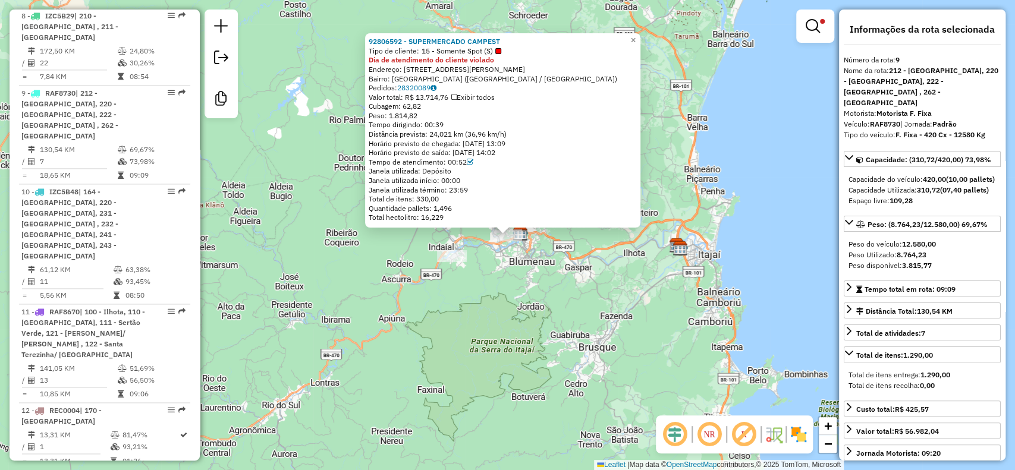
click at [514, 284] on div "92806592 - SUPERMERCADO CAMPEST Tipo de cliente: 15 - Somente Spot (S) Dia de a…" at bounding box center [507, 235] width 1015 height 470
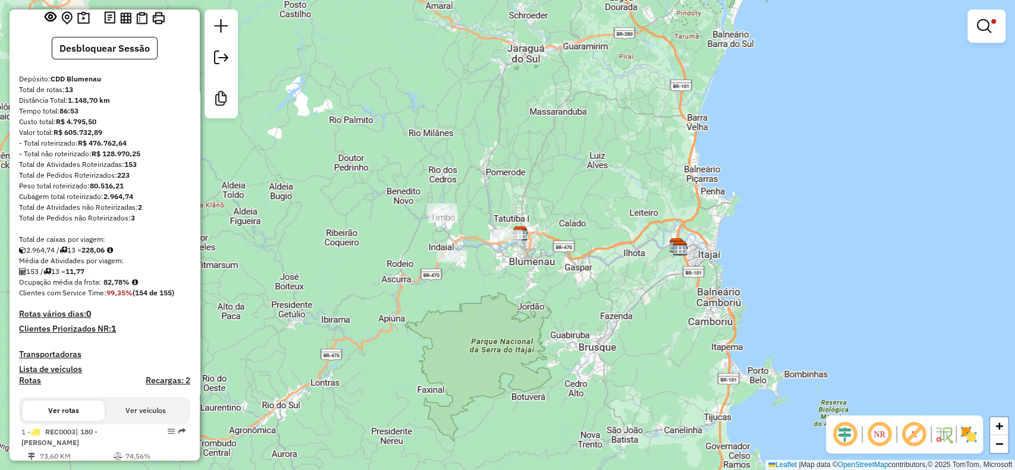
scroll to position [0, 0]
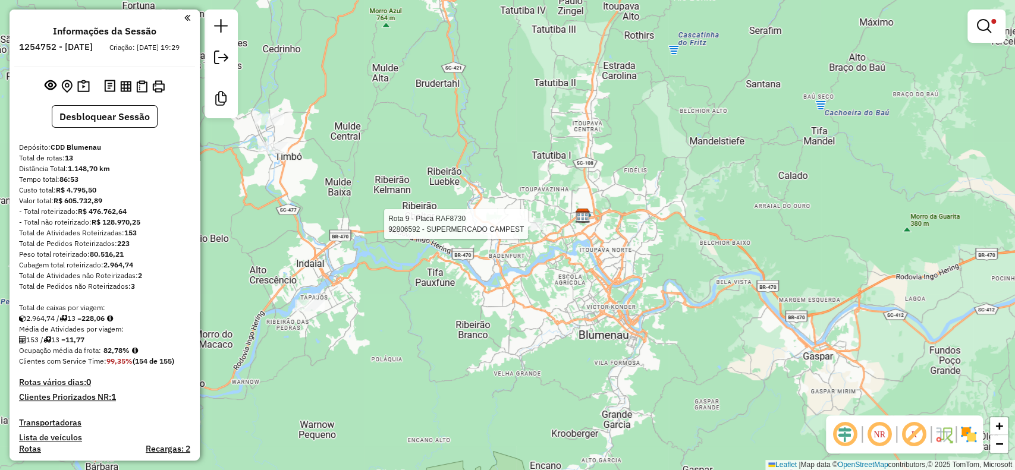
select select "**********"
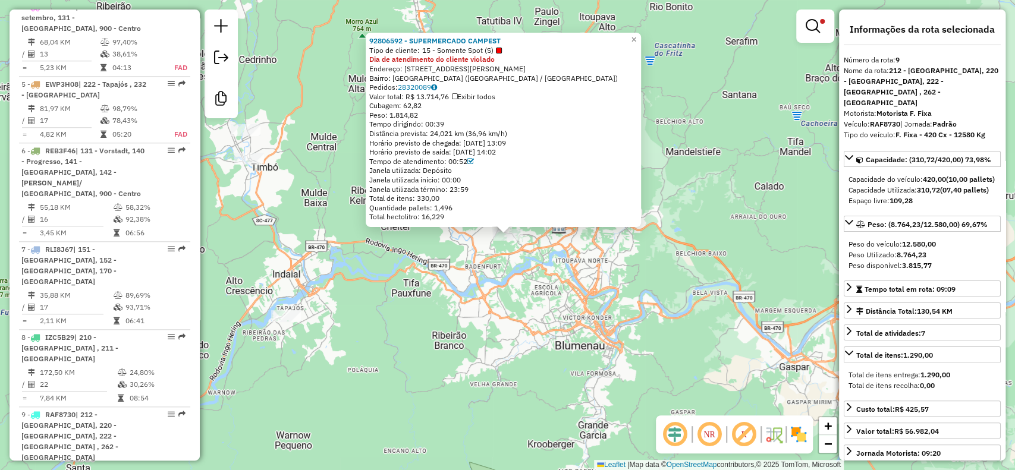
scroll to position [1068, 0]
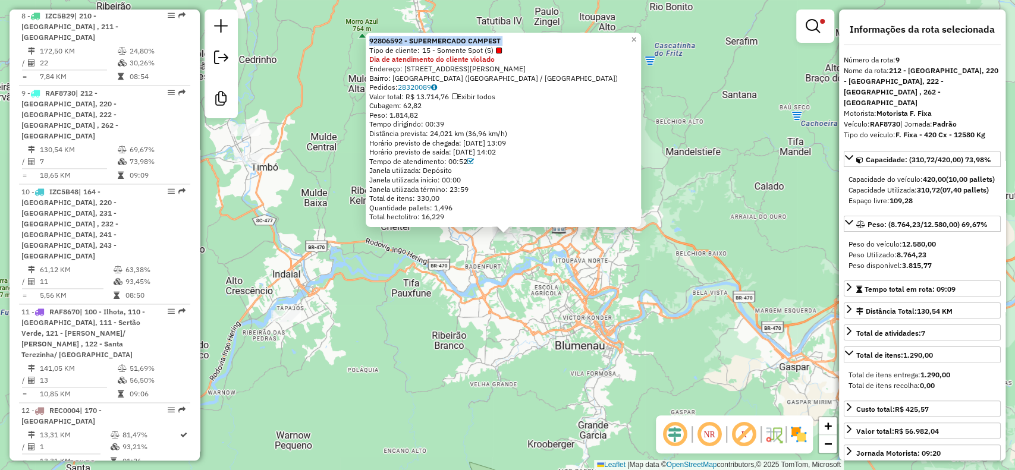
drag, startPoint x: 370, startPoint y: 41, endPoint x: 371, endPoint y: 50, distance: 8.9
click at [371, 50] on div "92806592 - SUPERMERCADO CAMPEST Tipo de cliente: 15 - Somente Spot (S) Dia de a…" at bounding box center [503, 130] width 275 height 194
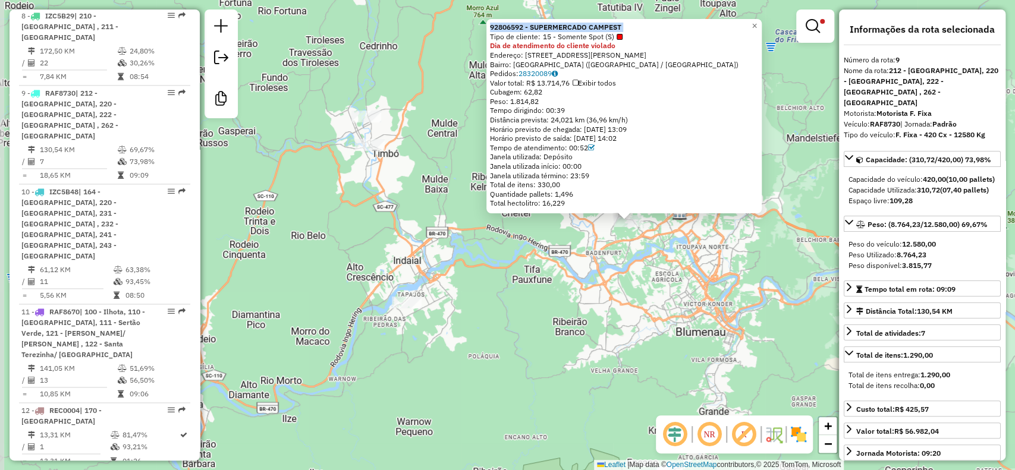
drag, startPoint x: 466, startPoint y: 325, endPoint x: 587, endPoint y: 312, distance: 121.5
click at [587, 312] on div "92806592 - SUPERMERCADO CAMPEST Tipo de cliente: 15 - Somente Spot (S) Dia de a…" at bounding box center [507, 235] width 1015 height 470
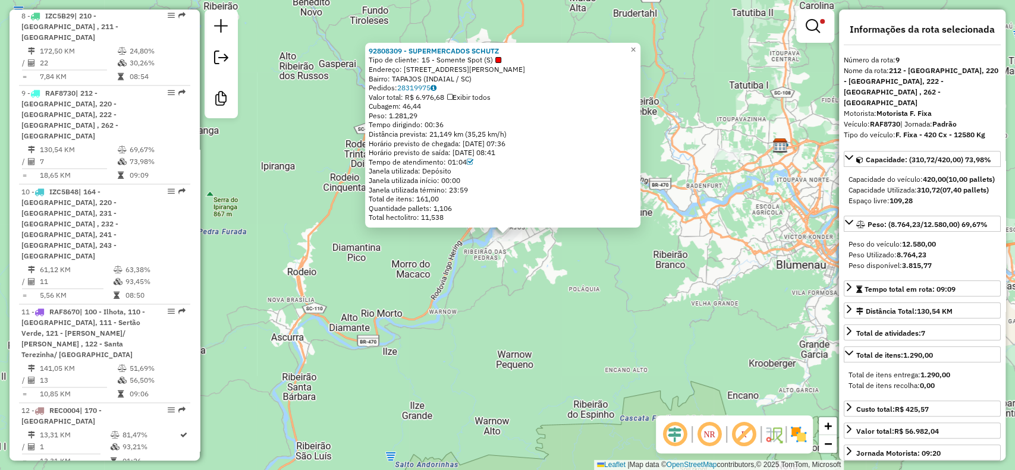
click at [485, 317] on div "92808309 - SUPERMERCADOS SCHUTZ Tipo de cliente: 15 - Somente Spot (S) Endereço…" at bounding box center [507, 235] width 1015 height 470
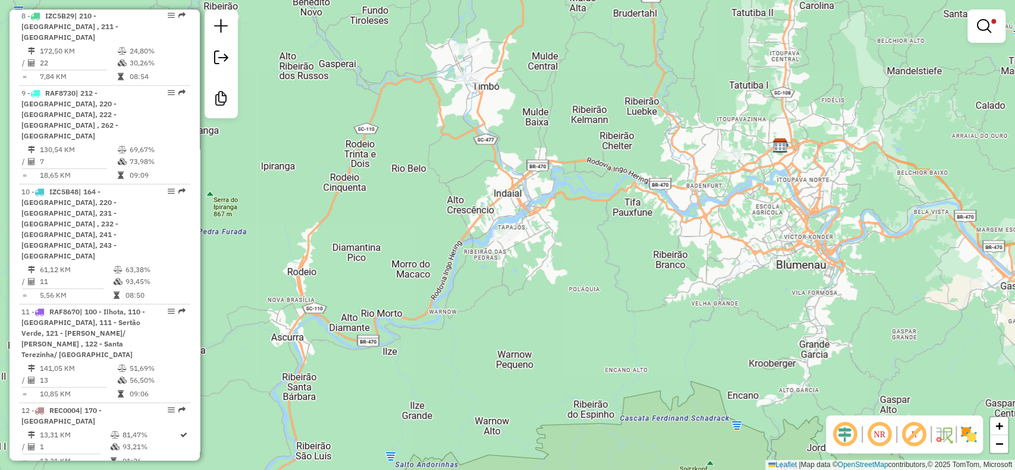
click at [976, 18] on link at bounding box center [986, 26] width 29 height 24
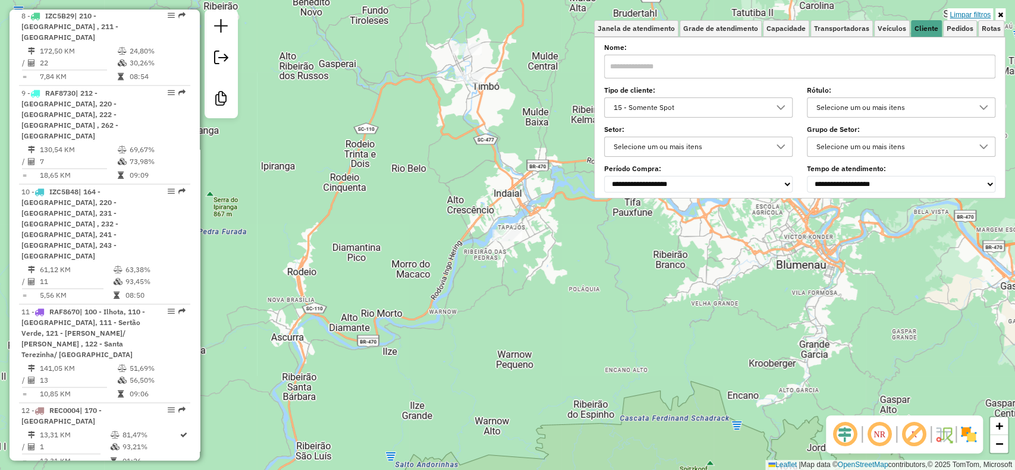
click at [975, 18] on link "Limpar filtros" at bounding box center [970, 14] width 46 height 13
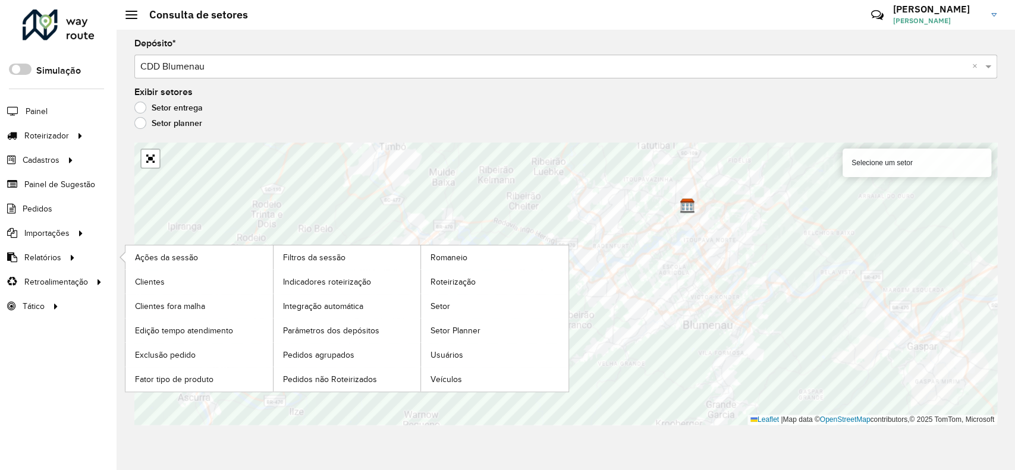
click at [80, 259] on li "Relatórios Ações da sessão Clientes Clientes fora malha Edição tempo atendiment…" at bounding box center [58, 258] width 117 height 24
click at [64, 255] on div at bounding box center [73, 257] width 18 height 12
click at [159, 279] on span "Clientes" at bounding box center [151, 282] width 32 height 12
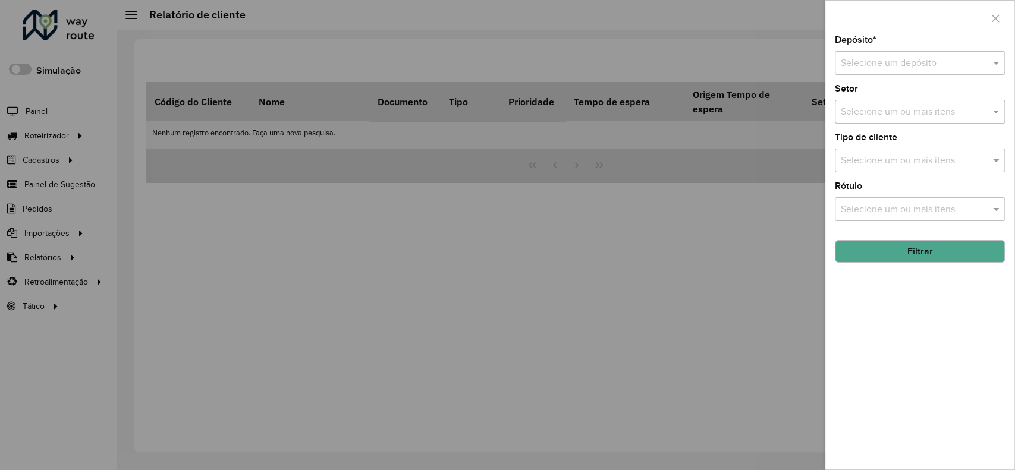
click at [844, 62] on input "text" at bounding box center [908, 63] width 134 height 14
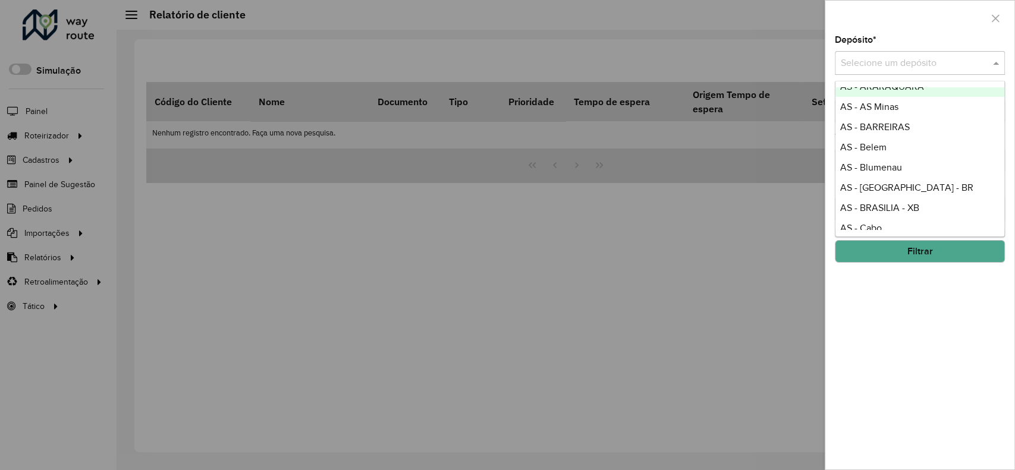
scroll to position [396, 0]
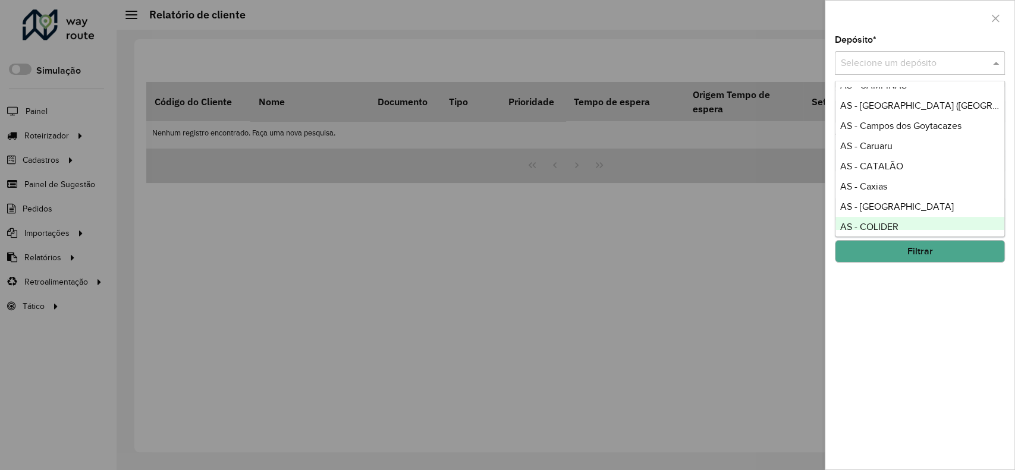
click at [896, 332] on div "Depósito * Selecione um depósito Setor Selecione um ou mais itens Tipo de clien…" at bounding box center [919, 253] width 189 height 434
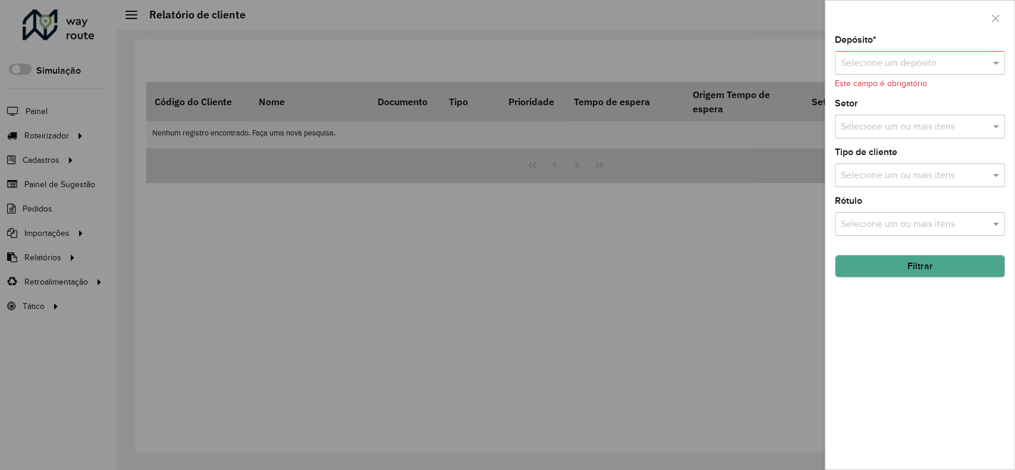
click at [526, 210] on div at bounding box center [507, 235] width 1015 height 470
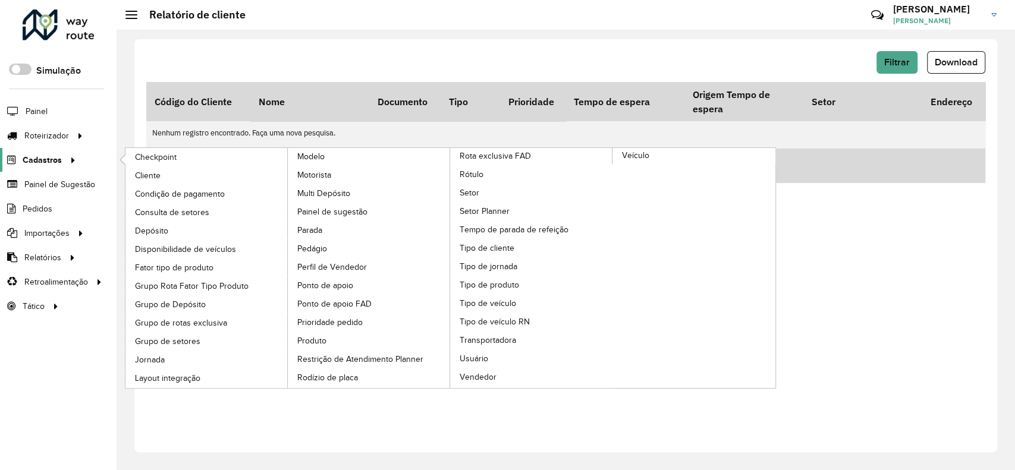
click at [62, 156] on div at bounding box center [71, 160] width 18 height 12
click at [184, 172] on link "Cliente" at bounding box center [206, 175] width 163 height 18
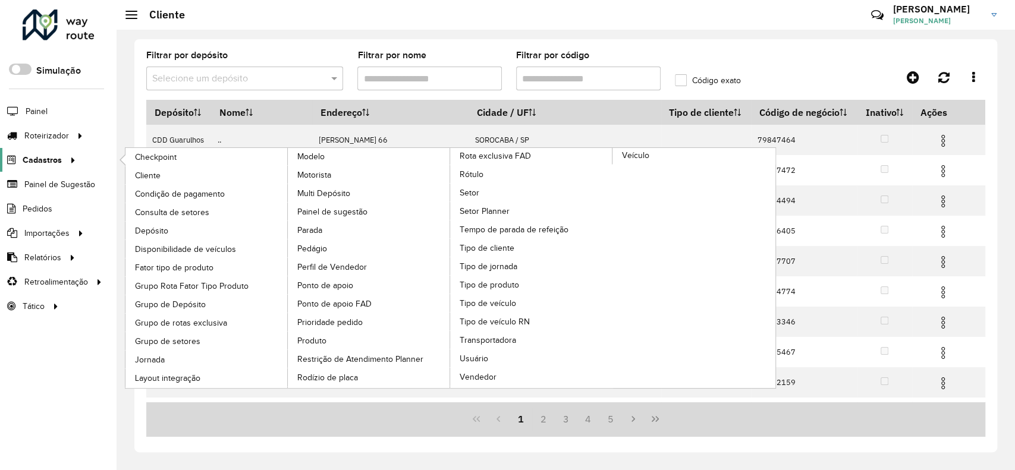
click at [33, 157] on span "Cadastros" at bounding box center [42, 160] width 39 height 12
click at [188, 208] on span "Consulta de setores" at bounding box center [173, 212] width 77 height 12
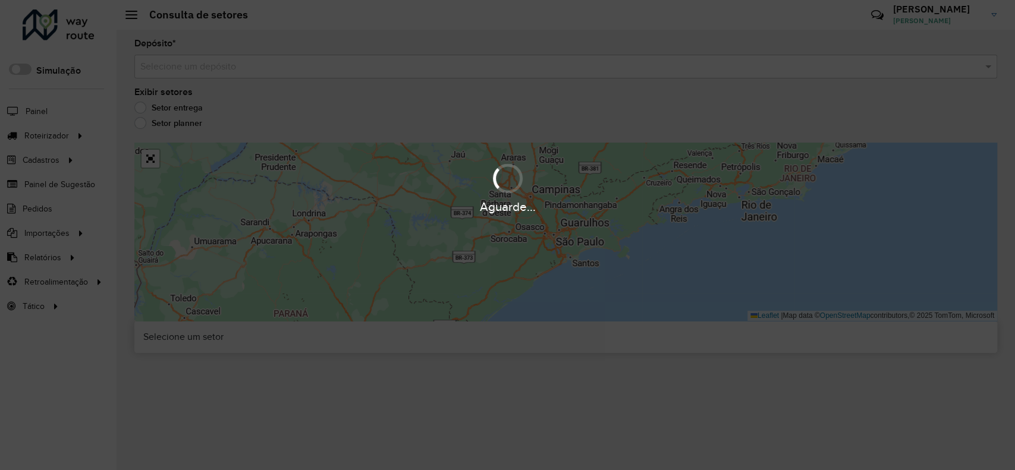
click at [213, 71] on div "Aguarde..." at bounding box center [507, 235] width 1015 height 470
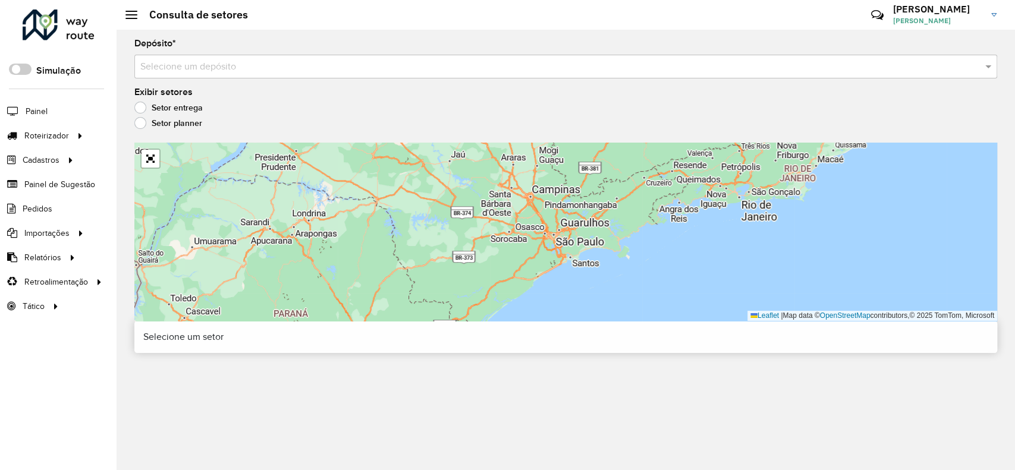
click at [210, 71] on input "text" at bounding box center [553, 67] width 827 height 14
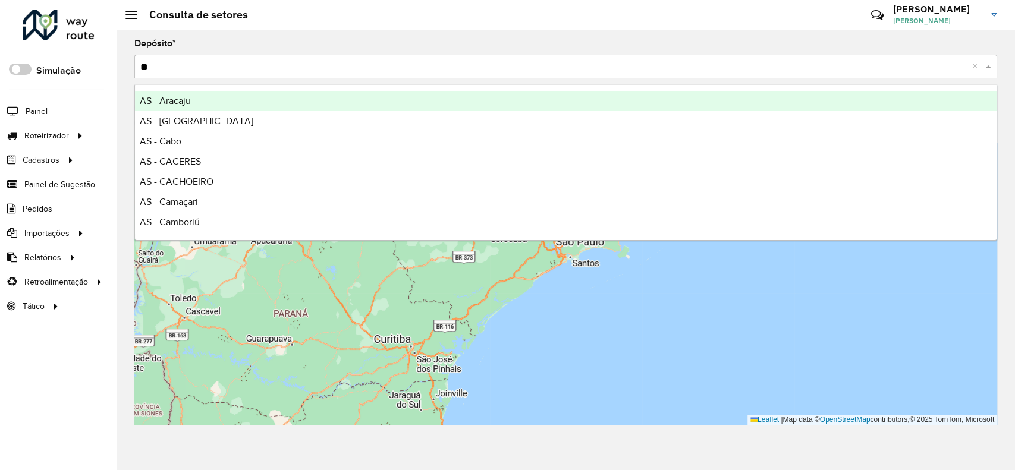
type input "***"
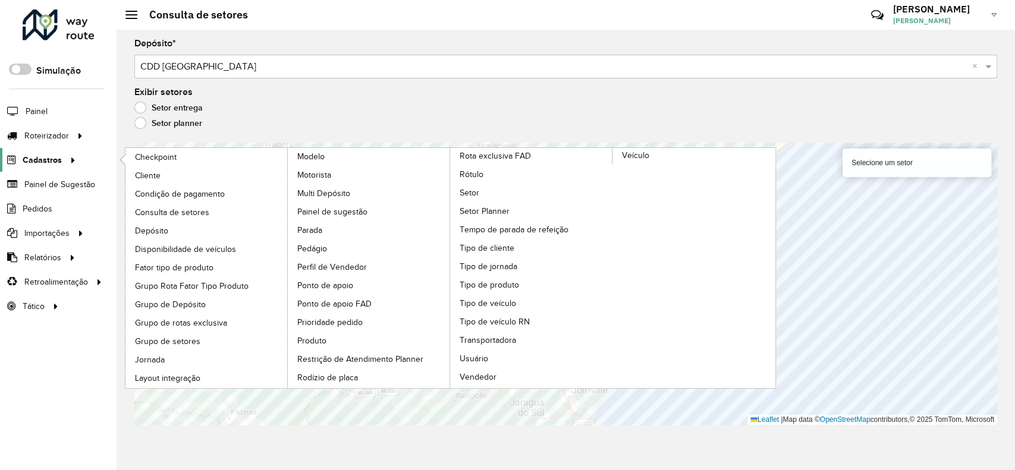
click at [72, 163] on icon at bounding box center [71, 159] width 10 height 18
click at [181, 174] on link "Cliente" at bounding box center [206, 175] width 163 height 18
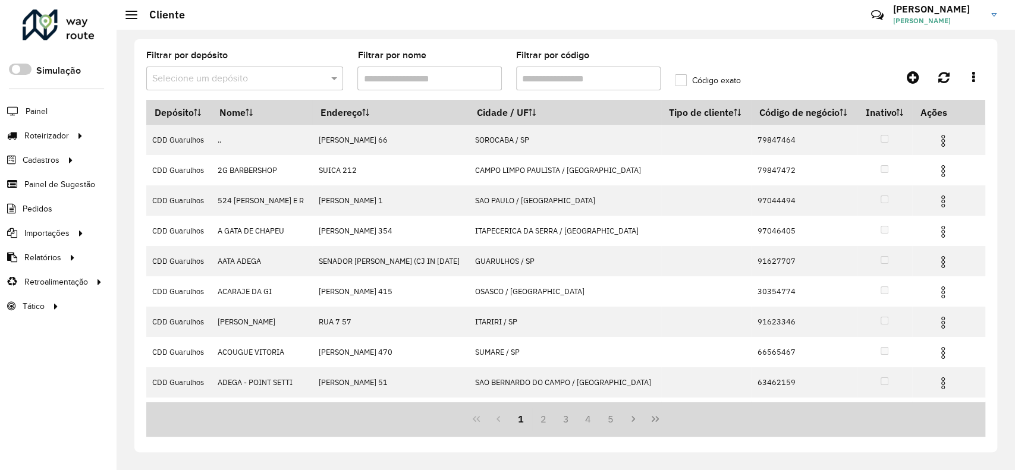
click at [244, 83] on input "text" at bounding box center [232, 79] width 161 height 14
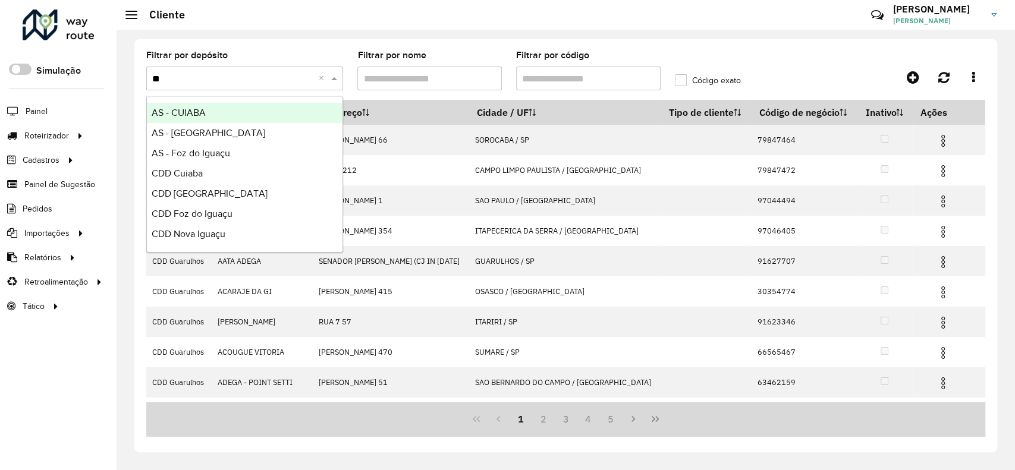
type input "***"
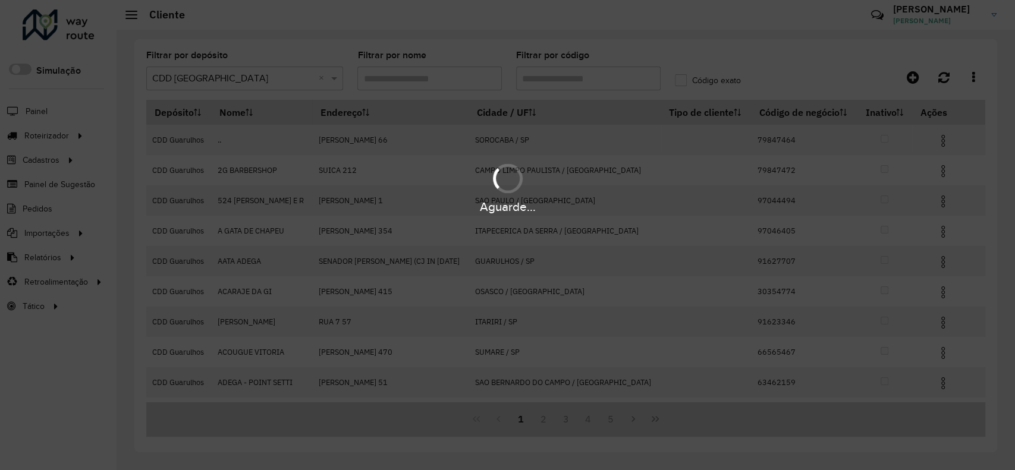
click at [542, 78] on div "Aguarde..." at bounding box center [507, 235] width 1015 height 470
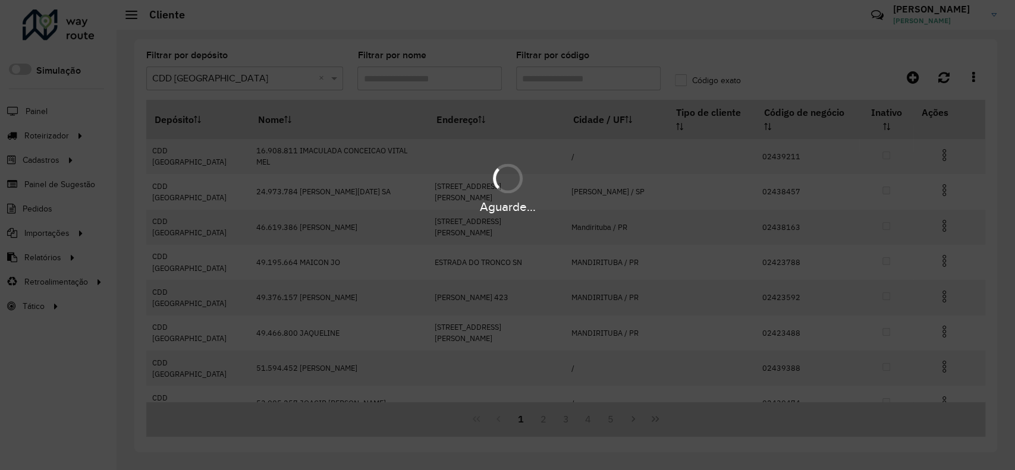
click at [540, 78] on div "Aguarde..." at bounding box center [507, 235] width 1015 height 470
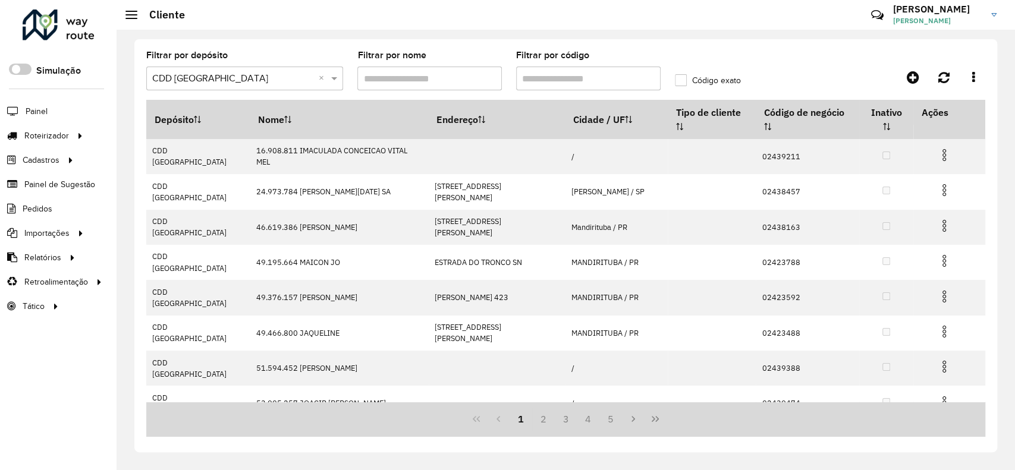
click at [540, 78] on input "Filtrar por código" at bounding box center [588, 79] width 144 height 24
paste input "*****"
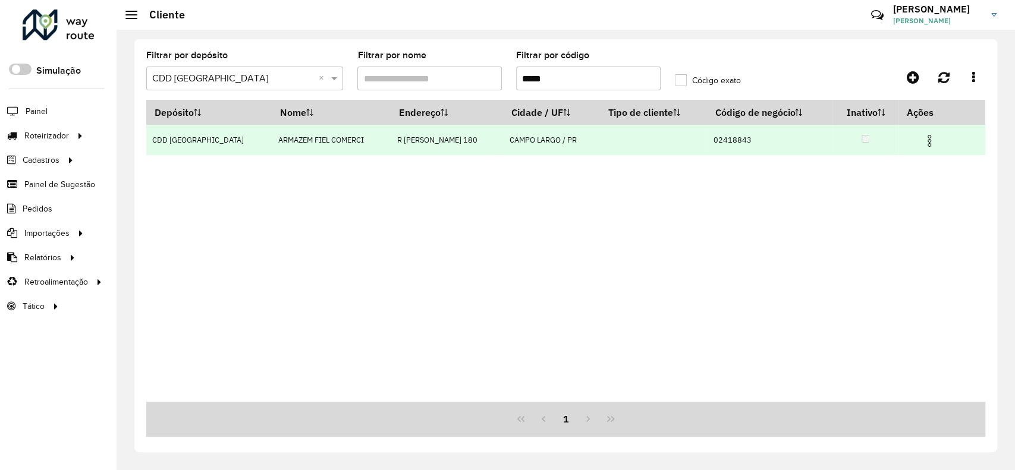
type input "*****"
click at [927, 139] on img at bounding box center [929, 141] width 14 height 14
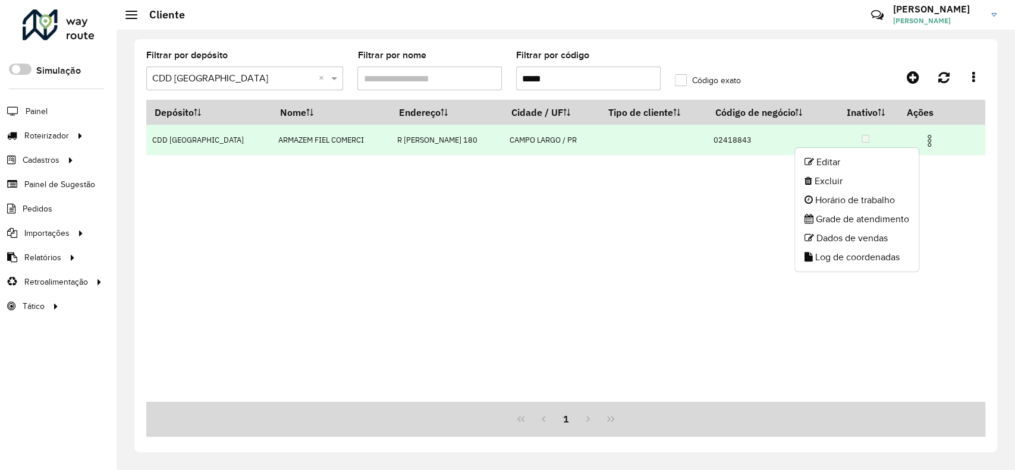
click at [885, 169] on li "Editar" at bounding box center [857, 162] width 124 height 19
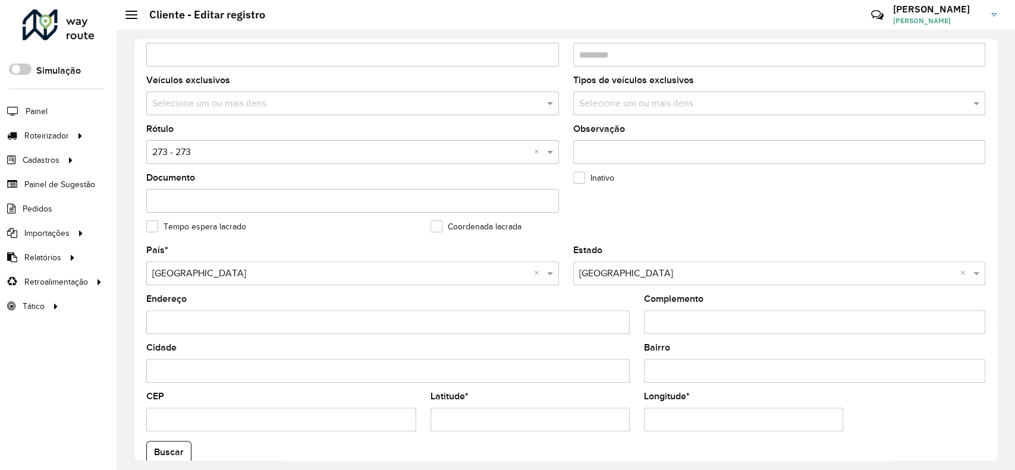
scroll to position [238, 0]
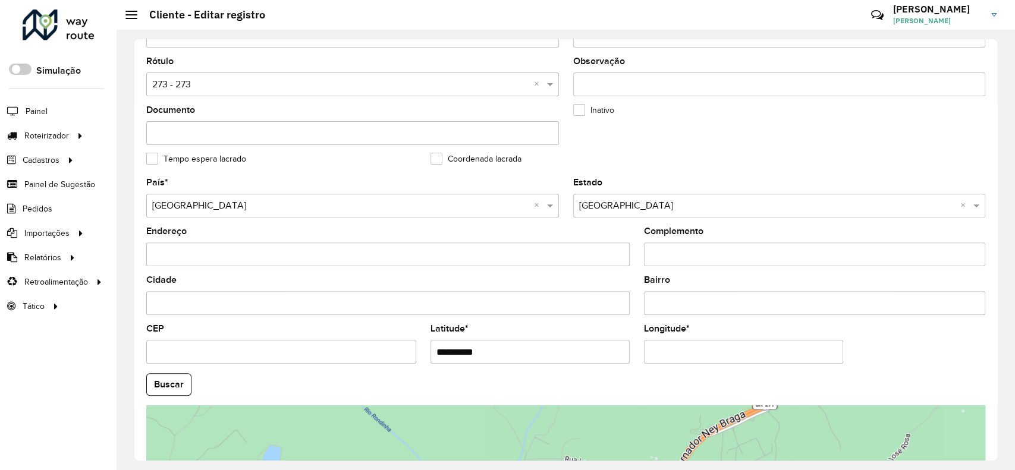
drag, startPoint x: 297, startPoint y: 351, endPoint x: 276, endPoint y: 350, distance: 20.9
click at [272, 351] on formly-group "**********" at bounding box center [565, 380] width 853 height 405
paste input "*********"
type input "**********"
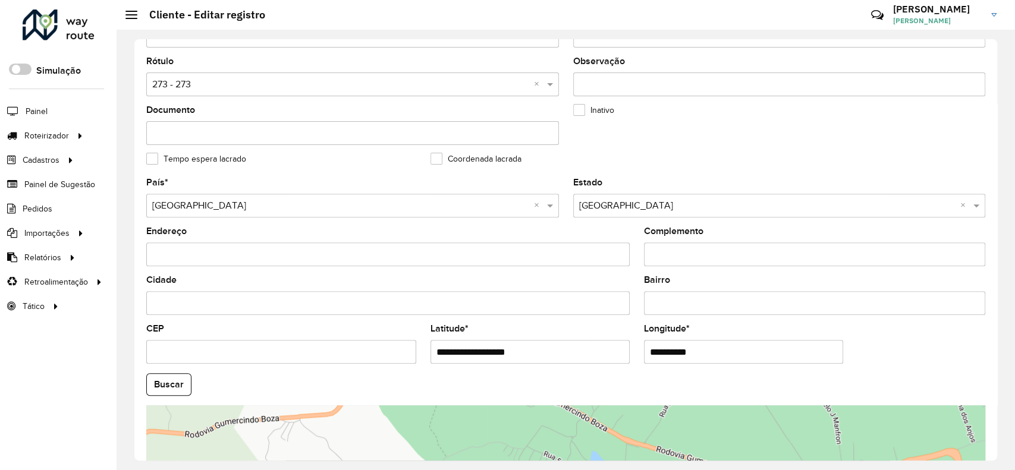
drag, startPoint x: 684, startPoint y: 352, endPoint x: 471, endPoint y: 353, distance: 212.8
click at [471, 351] on formly-group "**********" at bounding box center [565, 380] width 853 height 405
paste input "********"
type input "**********"
click at [180, 386] on hb-app "Aguarde... Pop-up bloqueado! Seu navegador bloqueou automáticamente a abertura …" at bounding box center [507, 235] width 1015 height 470
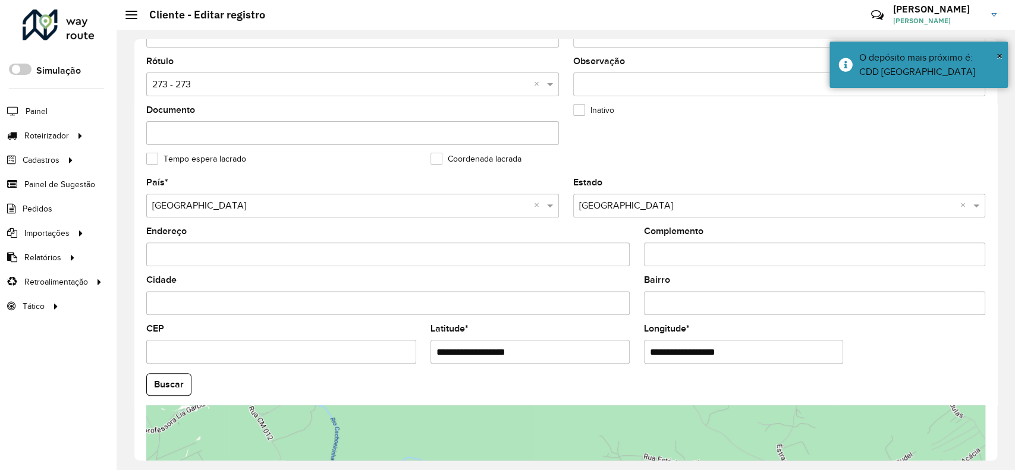
click at [180, 385] on button "Buscar" at bounding box center [168, 384] width 45 height 23
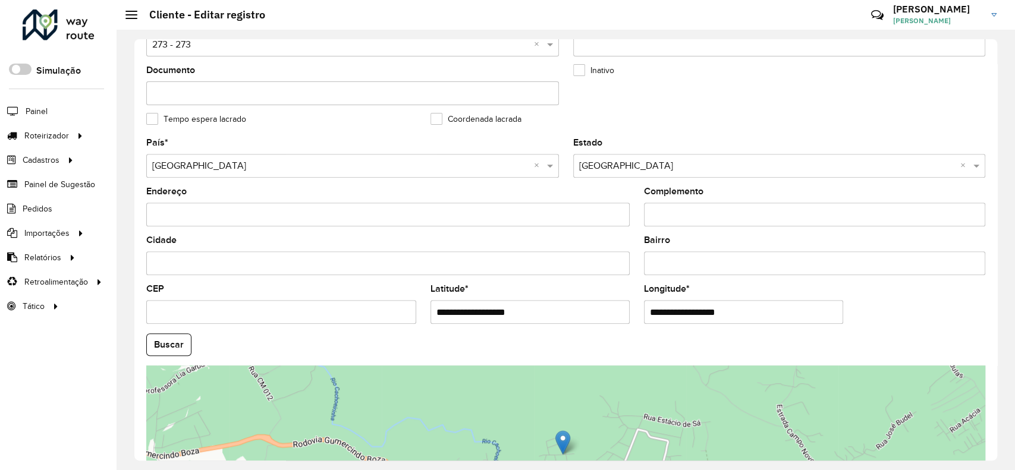
scroll to position [177, 0]
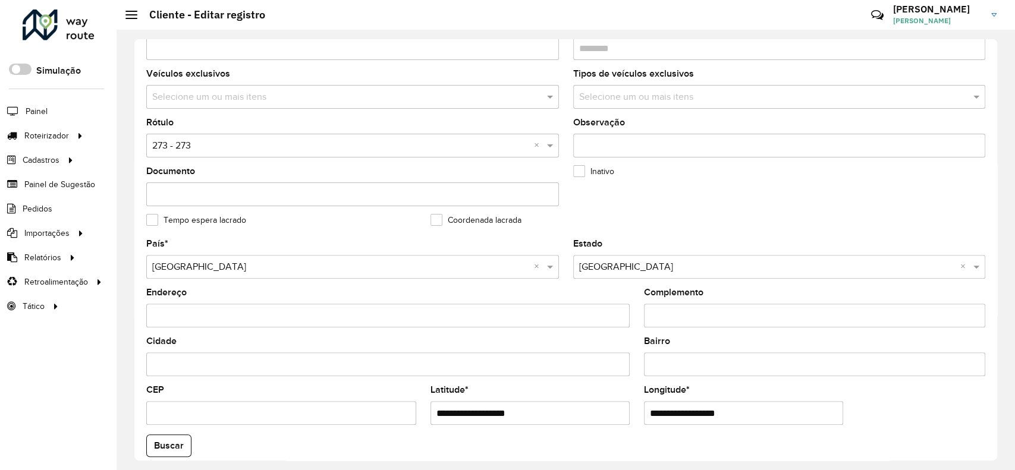
click at [441, 216] on label "Coordenada lacrada" at bounding box center [475, 220] width 91 height 12
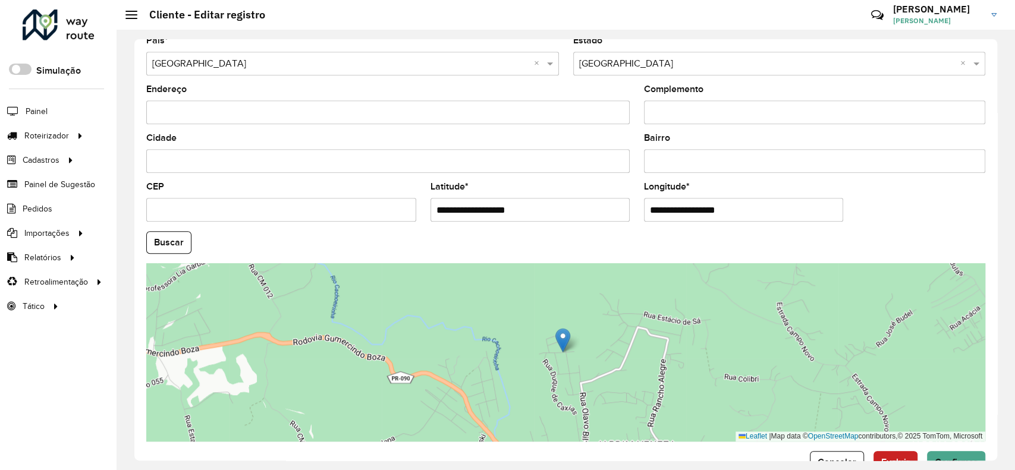
scroll to position [414, 0]
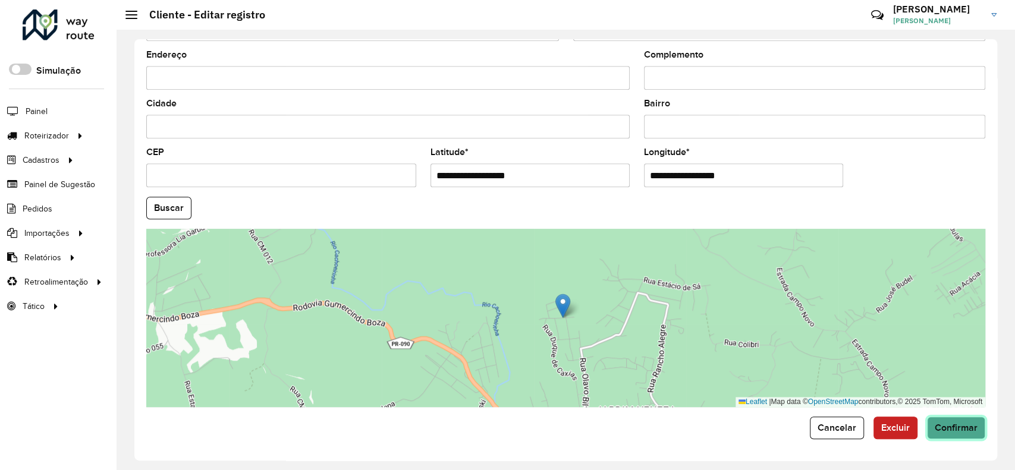
click at [958, 421] on button "Confirmar" at bounding box center [956, 428] width 58 height 23
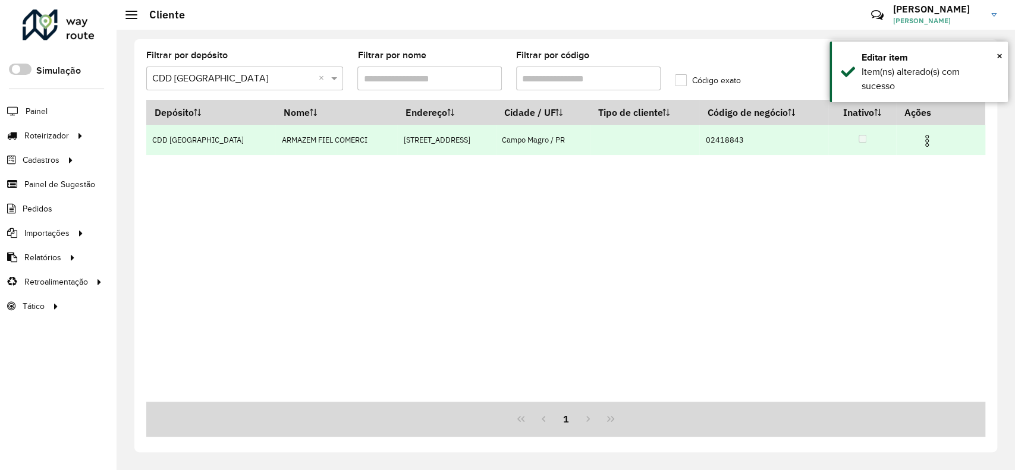
click at [923, 141] on img at bounding box center [927, 141] width 14 height 14
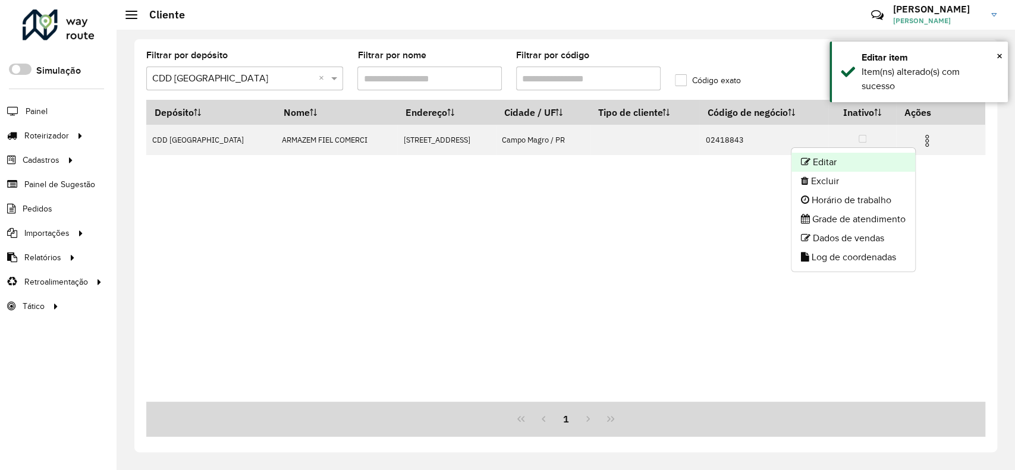
click at [868, 165] on li "Editar" at bounding box center [853, 162] width 124 height 19
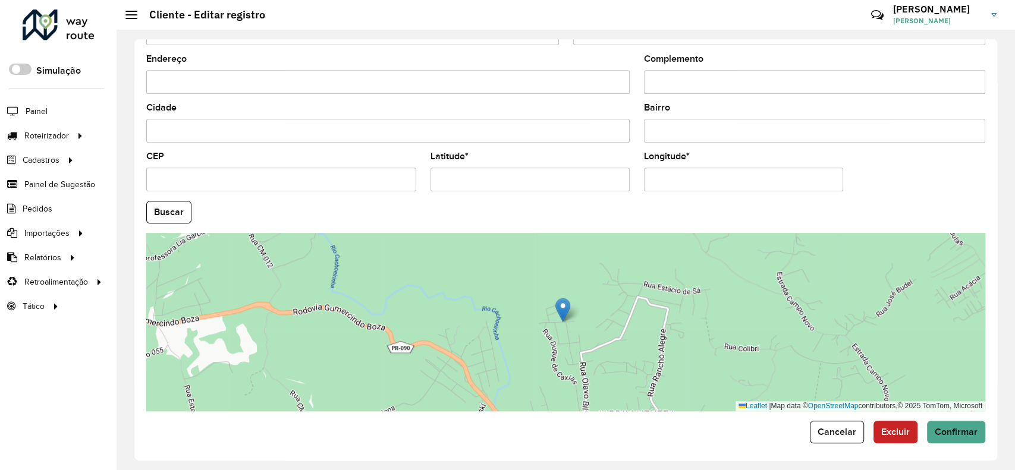
scroll to position [414, 0]
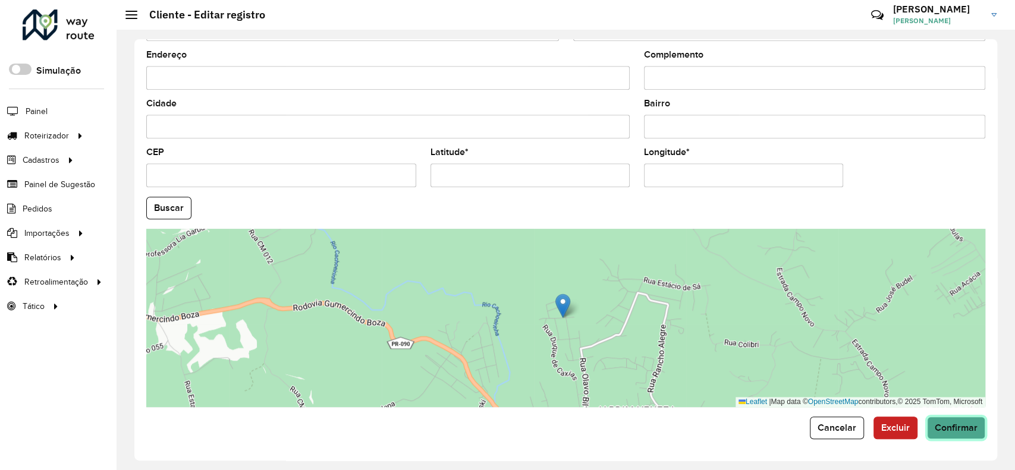
click at [935, 424] on span "Confirmar" at bounding box center [956, 428] width 43 height 10
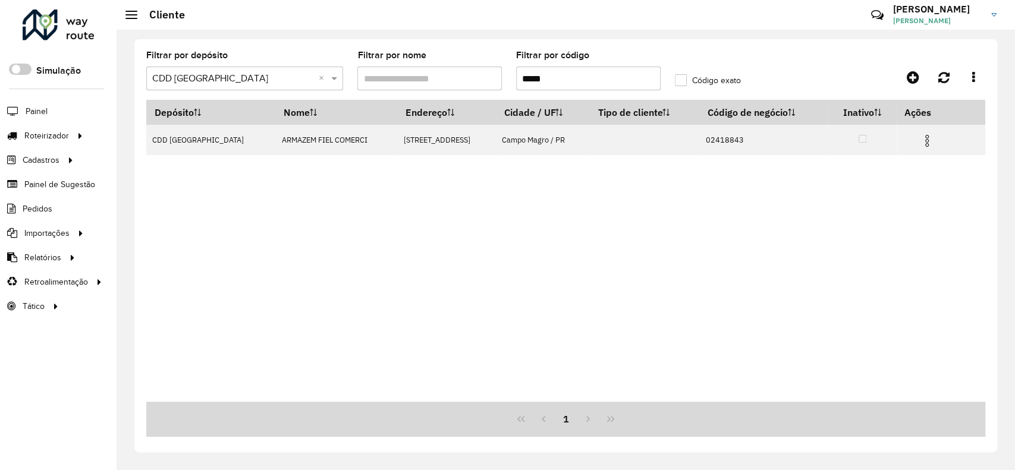
drag, startPoint x: 549, startPoint y: 72, endPoint x: 446, endPoint y: 72, distance: 102.8
click at [446, 72] on formly-group "Filtrar por depósito Selecione um depósito × CDD [GEOGRAPHIC_DATA] × Filtrar po…" at bounding box center [456, 75] width 634 height 49
paste input "text"
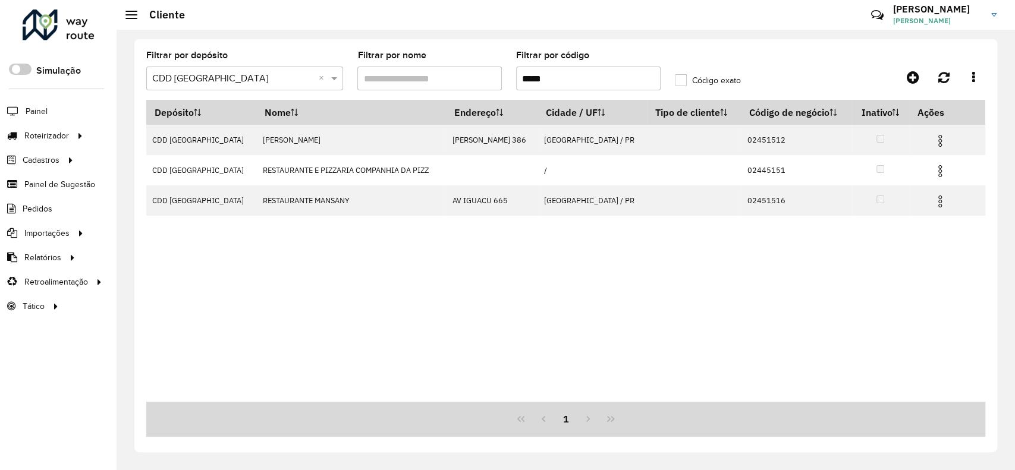
click at [519, 81] on input "*****" at bounding box center [588, 79] width 144 height 24
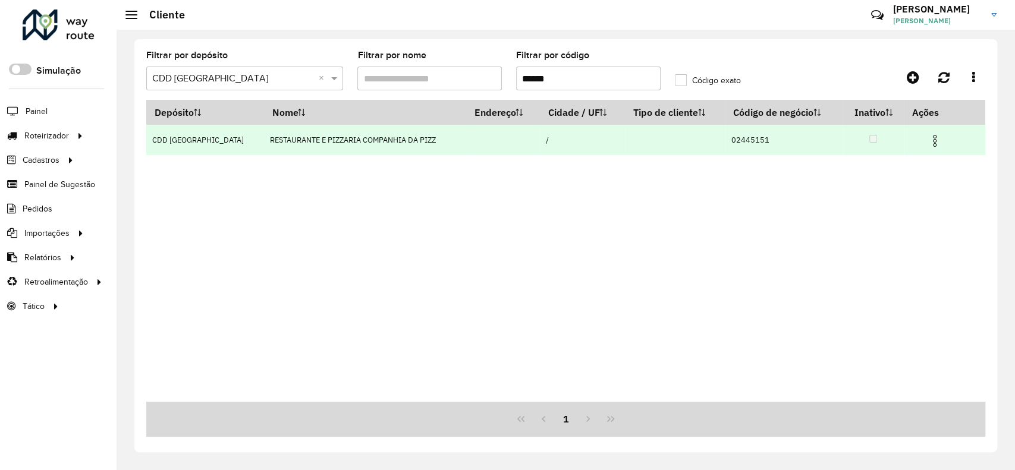
type input "******"
click at [937, 140] on img at bounding box center [934, 141] width 14 height 14
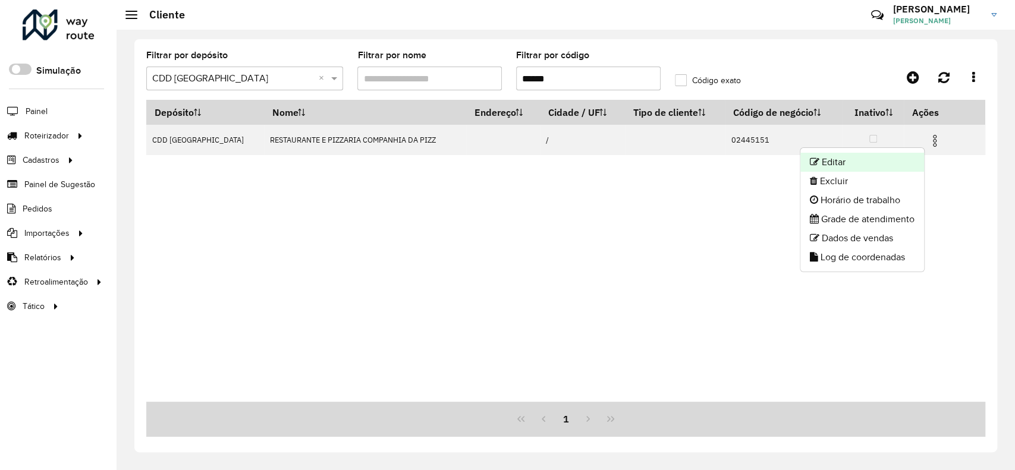
drag, startPoint x: 912, startPoint y: 146, endPoint x: 860, endPoint y: 159, distance: 53.2
click at [860, 159] on li "Editar" at bounding box center [862, 162] width 124 height 19
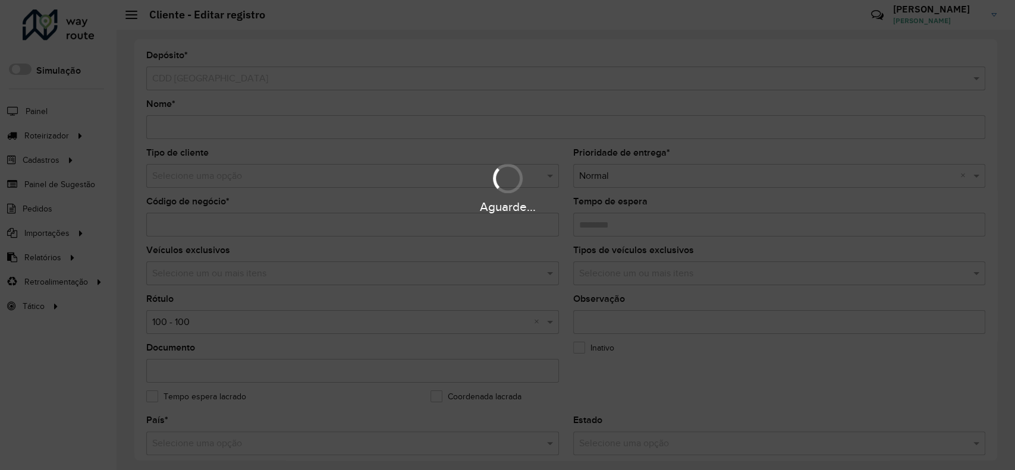
click at [213, 179] on div "Aguarde..." at bounding box center [507, 188] width 1015 height 56
click at [212, 179] on hb-app "Aguarde... Pop-up bloqueado! Seu navegador bloqueou automáticamente a abertura …" at bounding box center [507, 235] width 1015 height 470
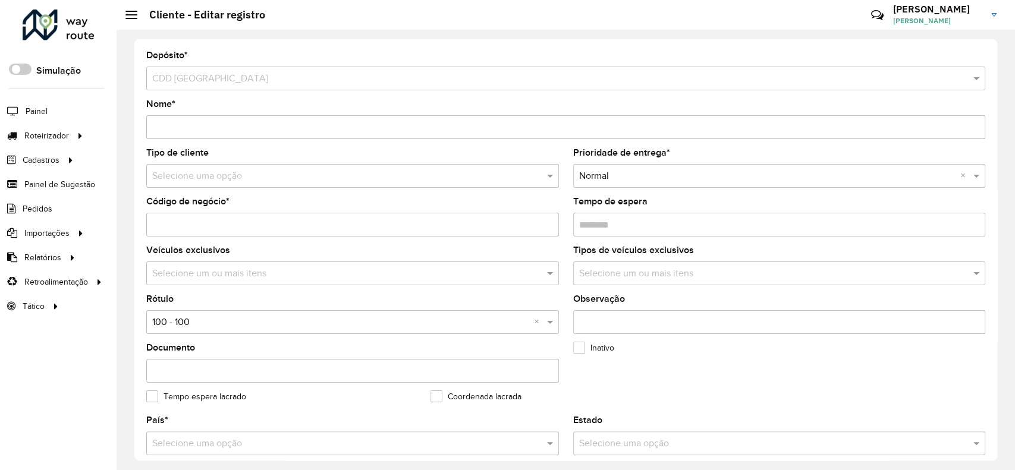
click at [212, 179] on input "text" at bounding box center [340, 176] width 377 height 14
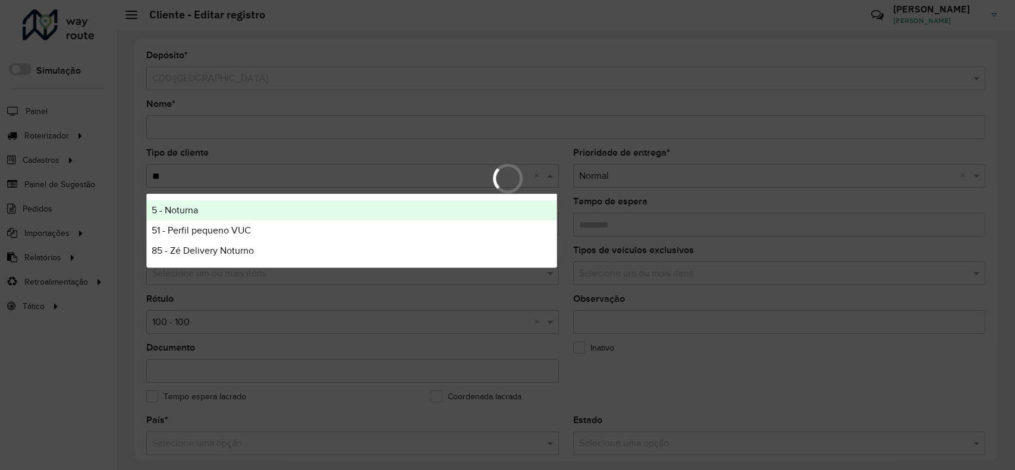
type input "***"
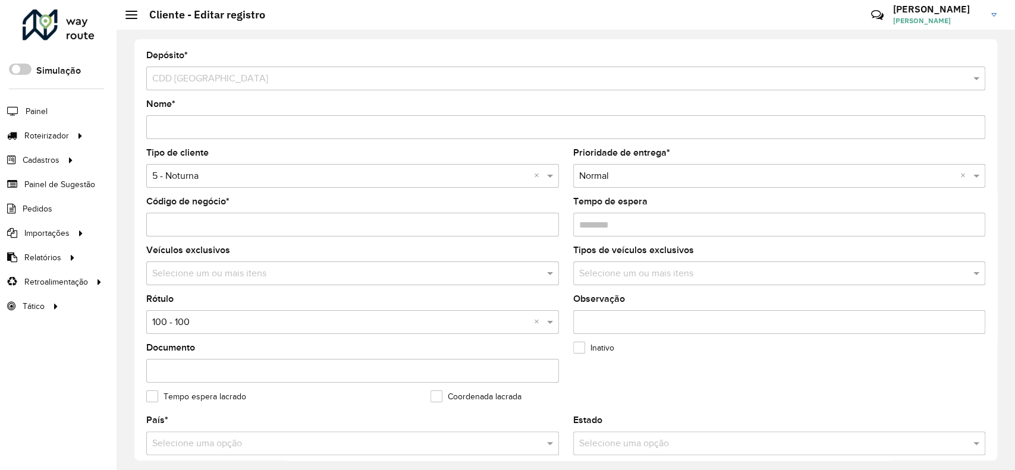
click at [197, 318] on input "text" at bounding box center [340, 323] width 377 height 14
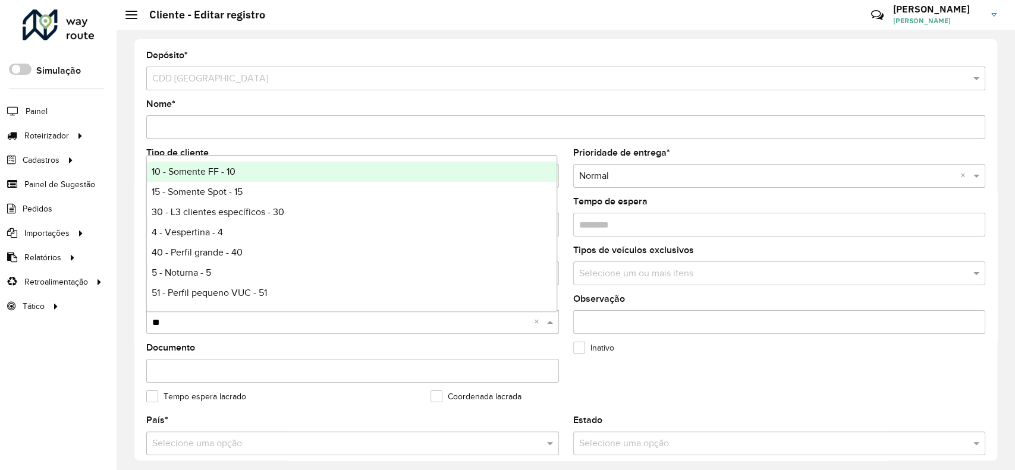
type input "***"
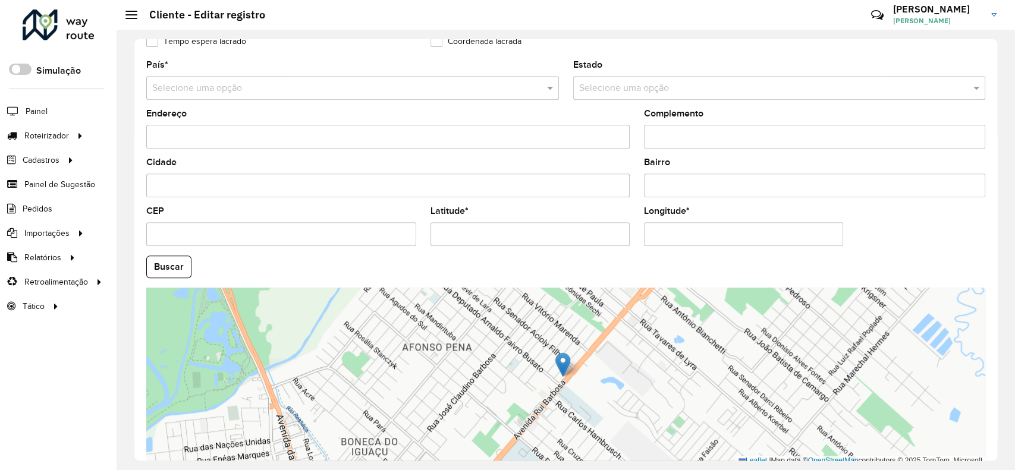
scroll to position [396, 0]
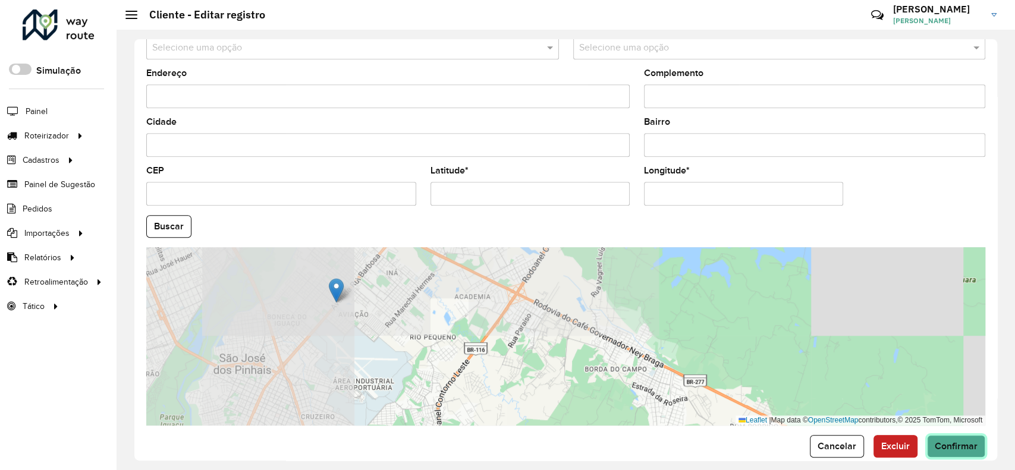
click at [943, 446] on span "Confirmar" at bounding box center [956, 446] width 43 height 10
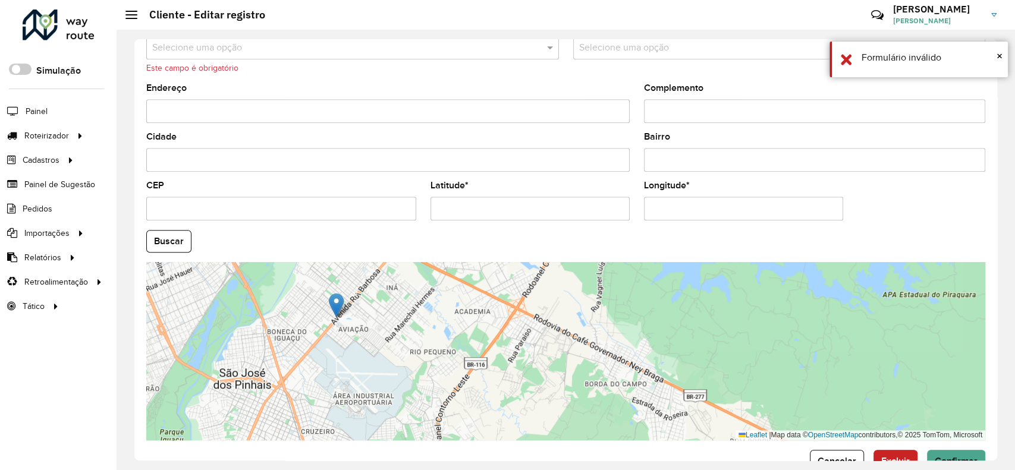
click at [225, 49] on input "text" at bounding box center [340, 48] width 377 height 14
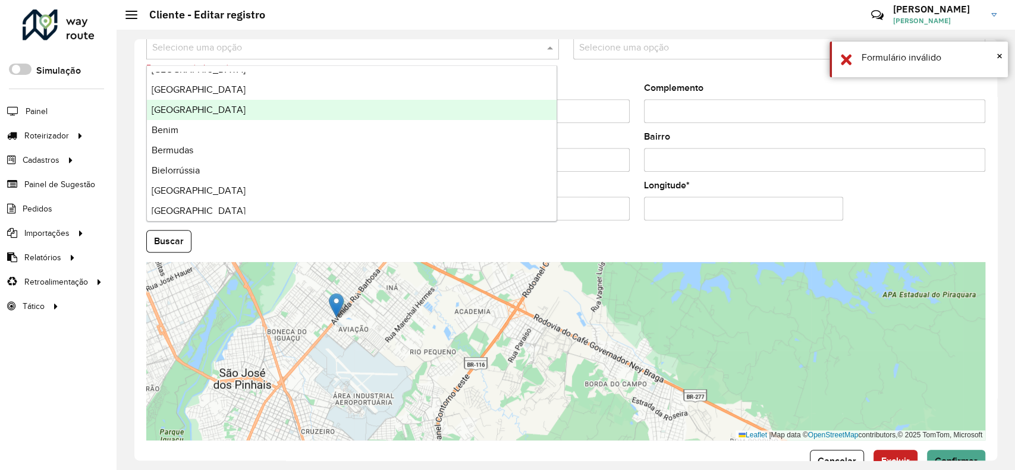
scroll to position [476, 0]
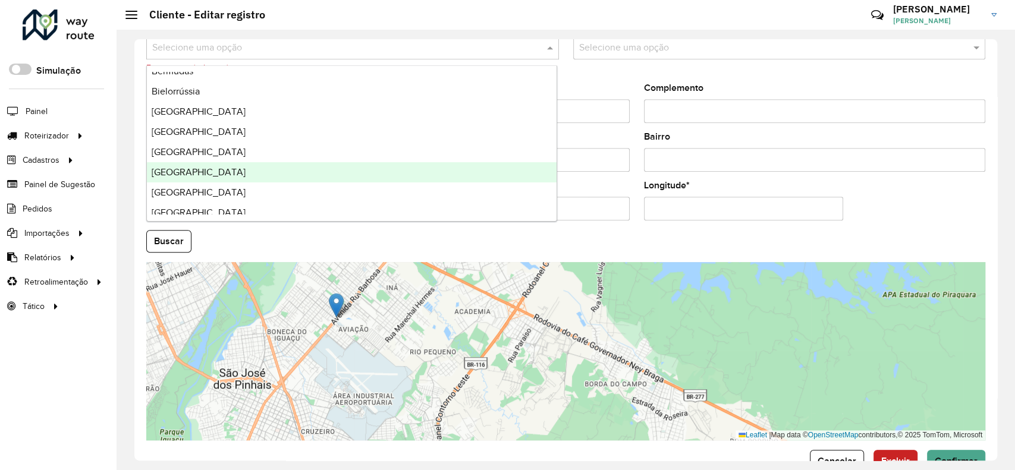
click at [210, 178] on div "[GEOGRAPHIC_DATA]" at bounding box center [352, 172] width 410 height 20
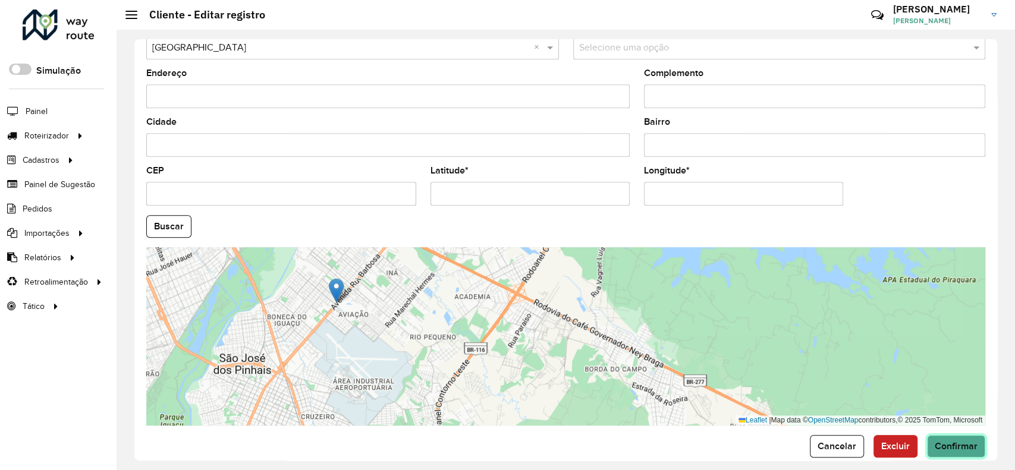
click at [941, 448] on span "Confirmar" at bounding box center [956, 446] width 43 height 10
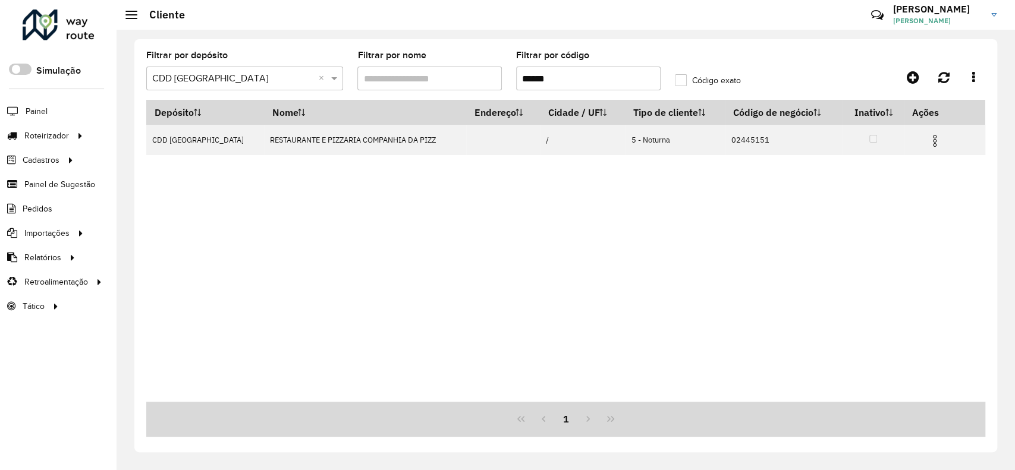
drag, startPoint x: 570, startPoint y: 79, endPoint x: 366, endPoint y: 79, distance: 203.3
click at [366, 79] on formly-group "Filtrar por depósito Selecione um depósito × CDD [GEOGRAPHIC_DATA] × Filtrar po…" at bounding box center [456, 75] width 634 height 49
paste input "text"
type input "*****"
click at [935, 140] on img at bounding box center [934, 141] width 14 height 14
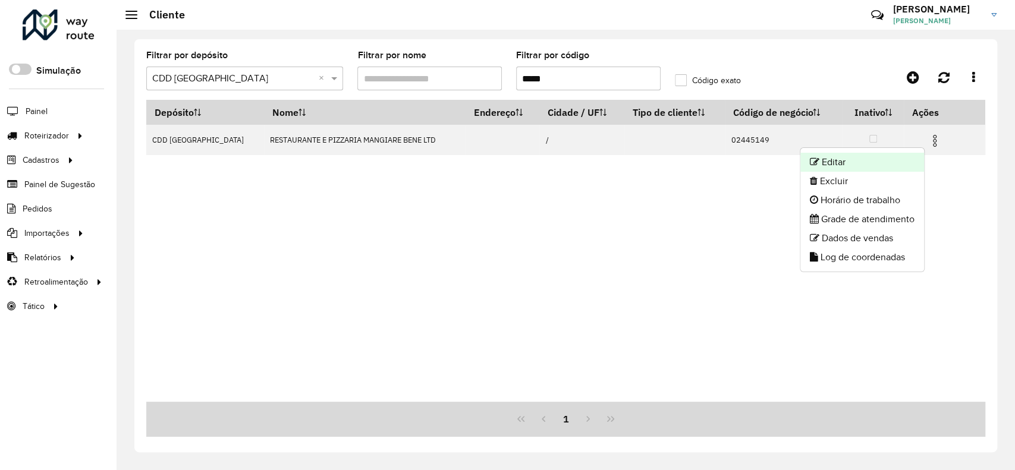
click at [857, 162] on li "Editar" at bounding box center [862, 162] width 124 height 19
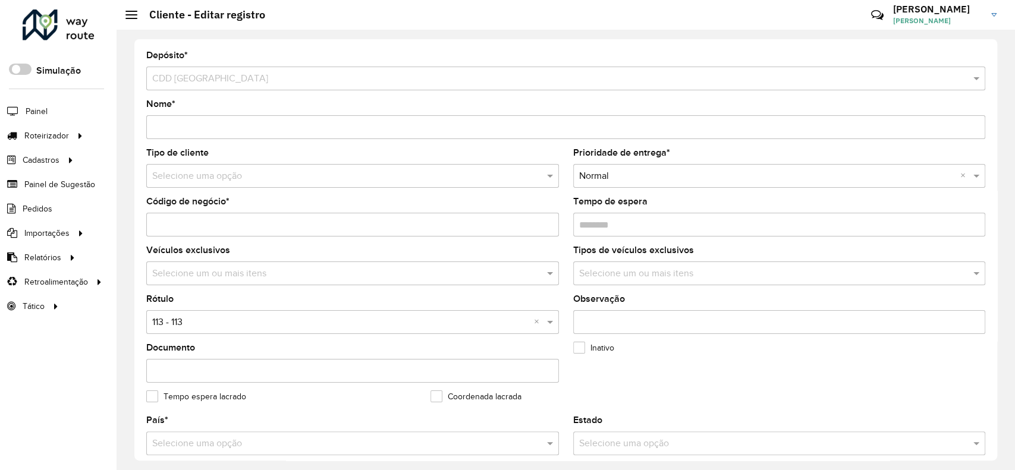
click at [352, 178] on input "text" at bounding box center [340, 176] width 377 height 14
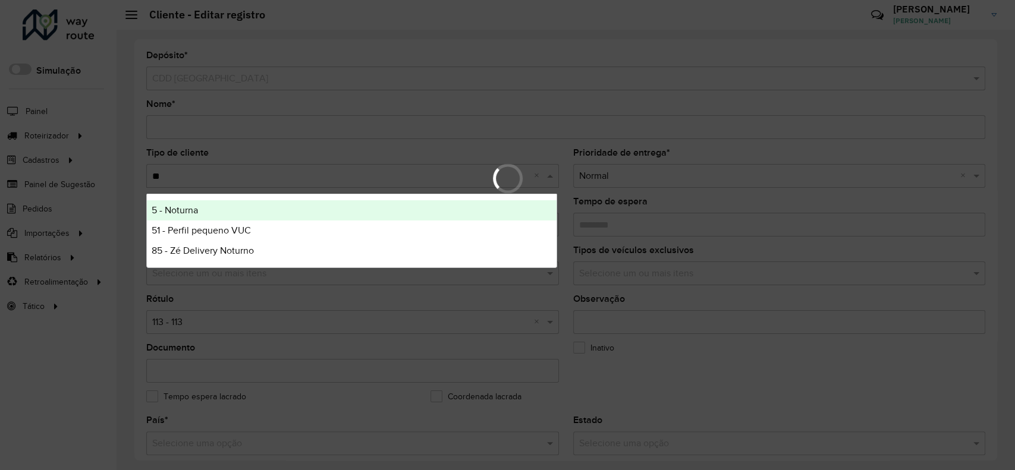
type input "***"
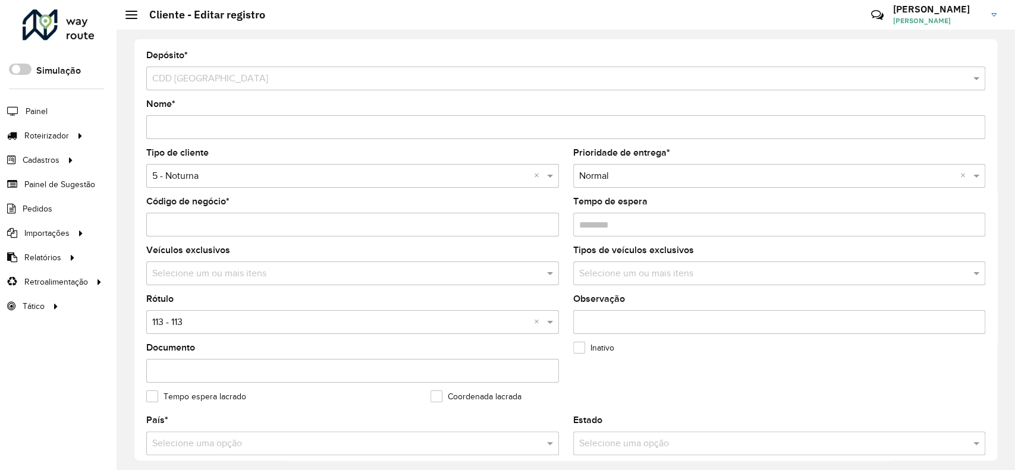
click at [237, 325] on input "text" at bounding box center [340, 323] width 377 height 14
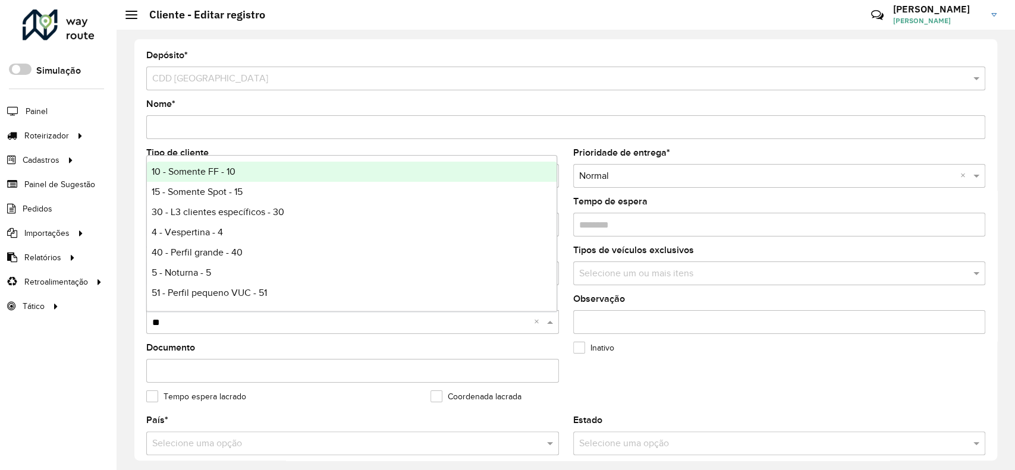
type input "***"
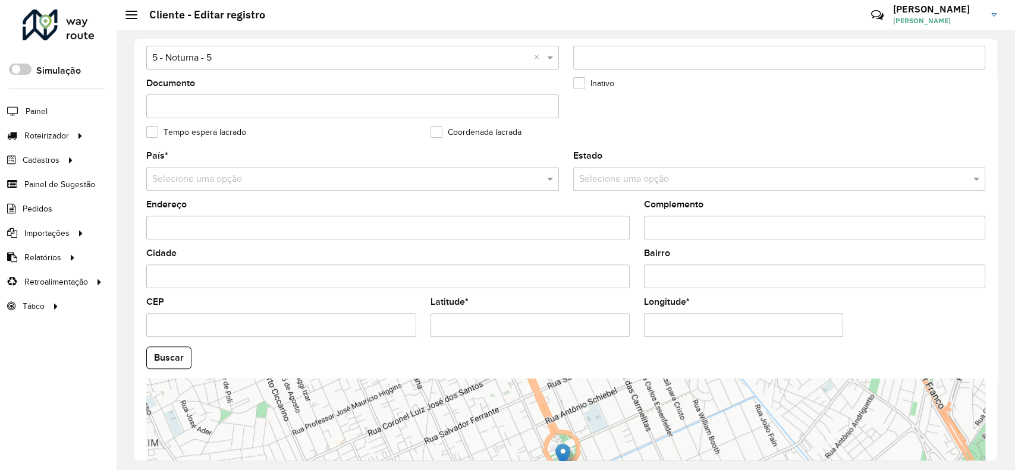
scroll to position [396, 0]
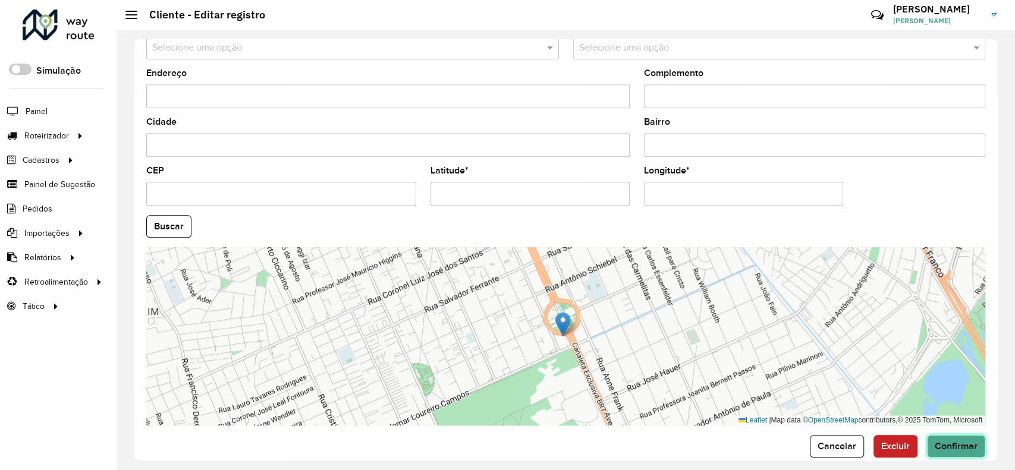
click at [967, 439] on button "Confirmar" at bounding box center [956, 446] width 58 height 23
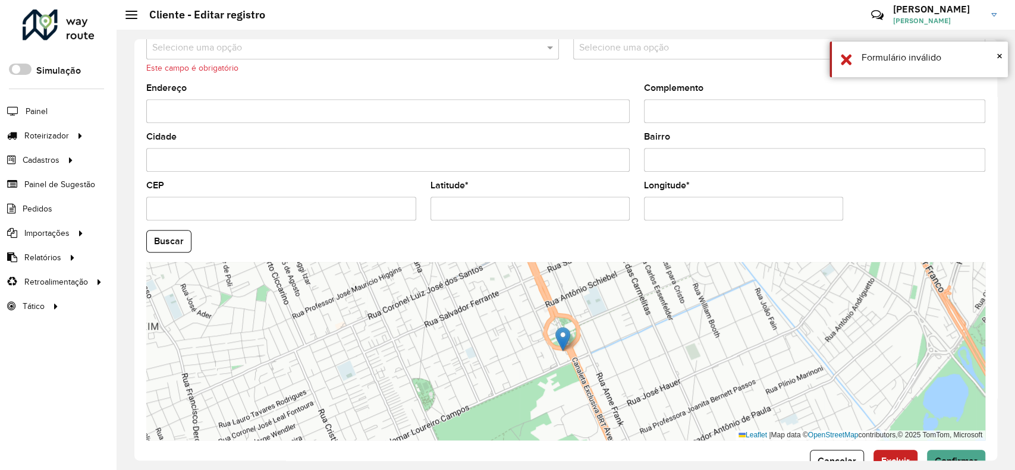
click at [295, 45] on input "text" at bounding box center [340, 48] width 377 height 14
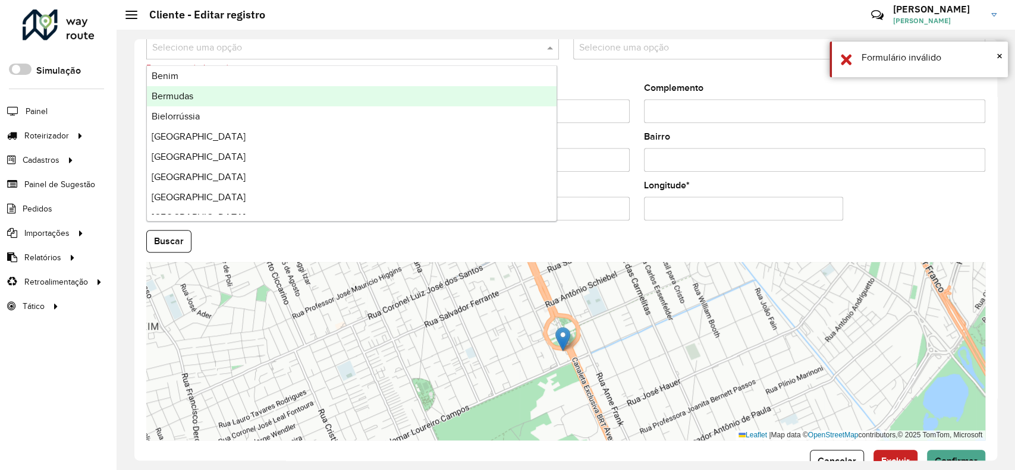
scroll to position [476, 0]
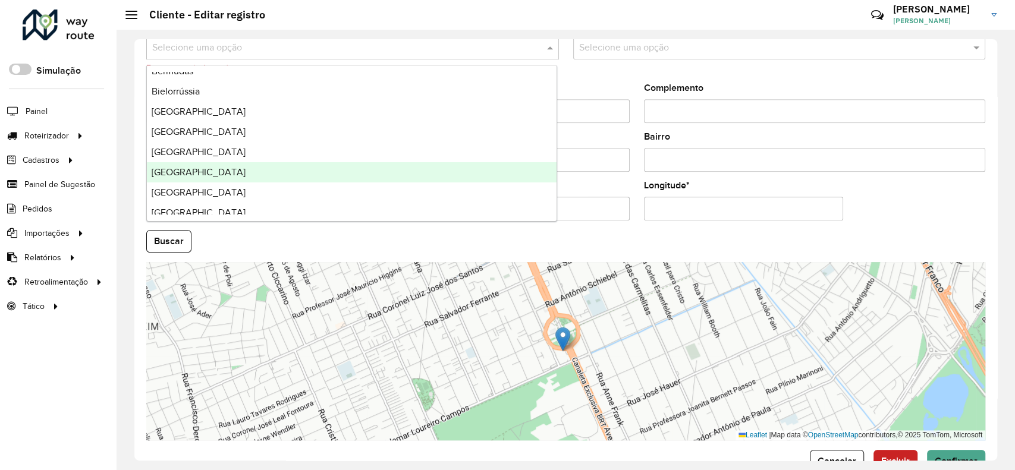
click at [180, 169] on div "[GEOGRAPHIC_DATA]" at bounding box center [352, 172] width 410 height 20
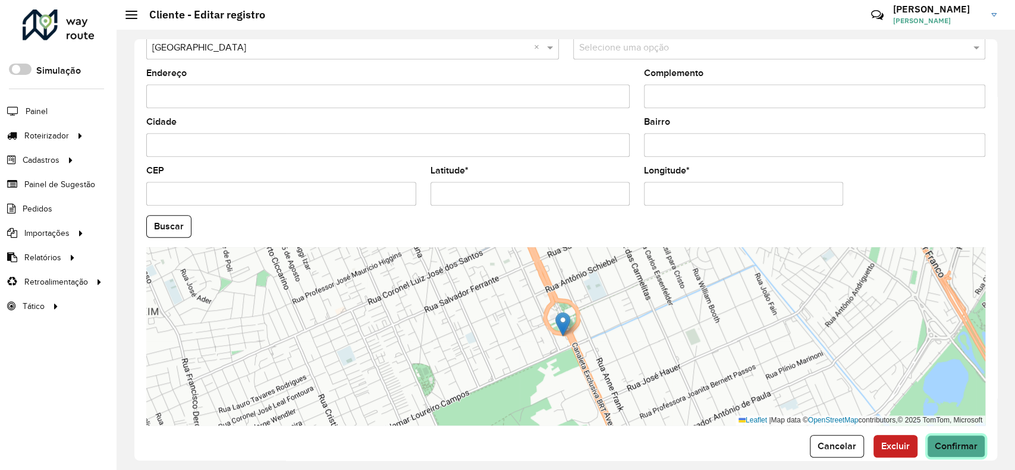
click at [937, 445] on span "Confirmar" at bounding box center [956, 446] width 43 height 10
